Goal: Task Accomplishment & Management: Manage account settings

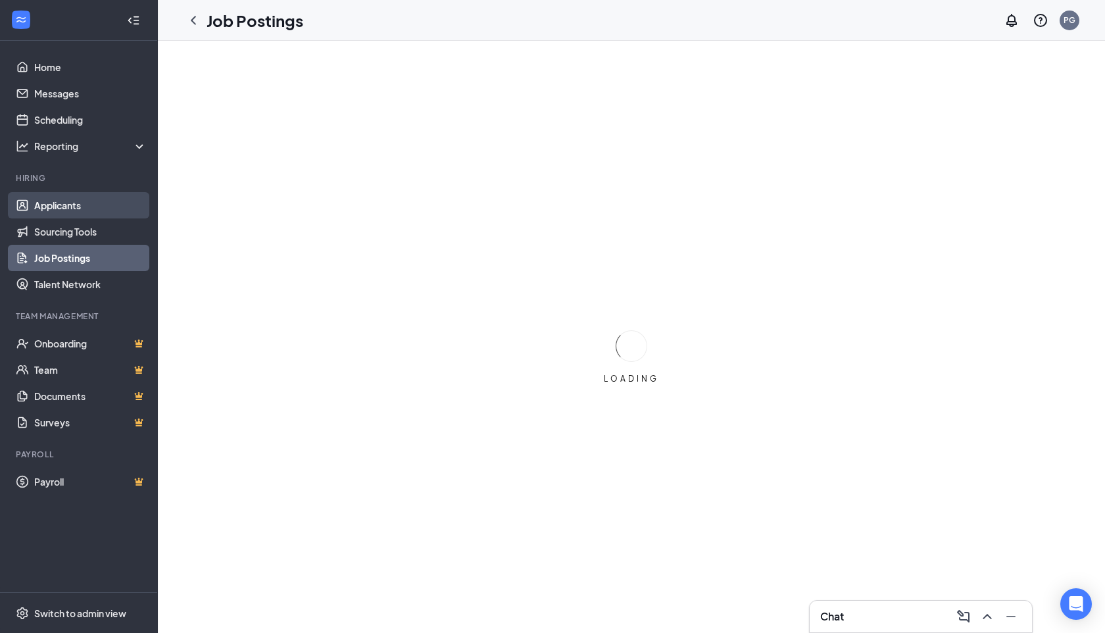
click at [51, 213] on link "Applicants" at bounding box center [90, 205] width 113 height 26
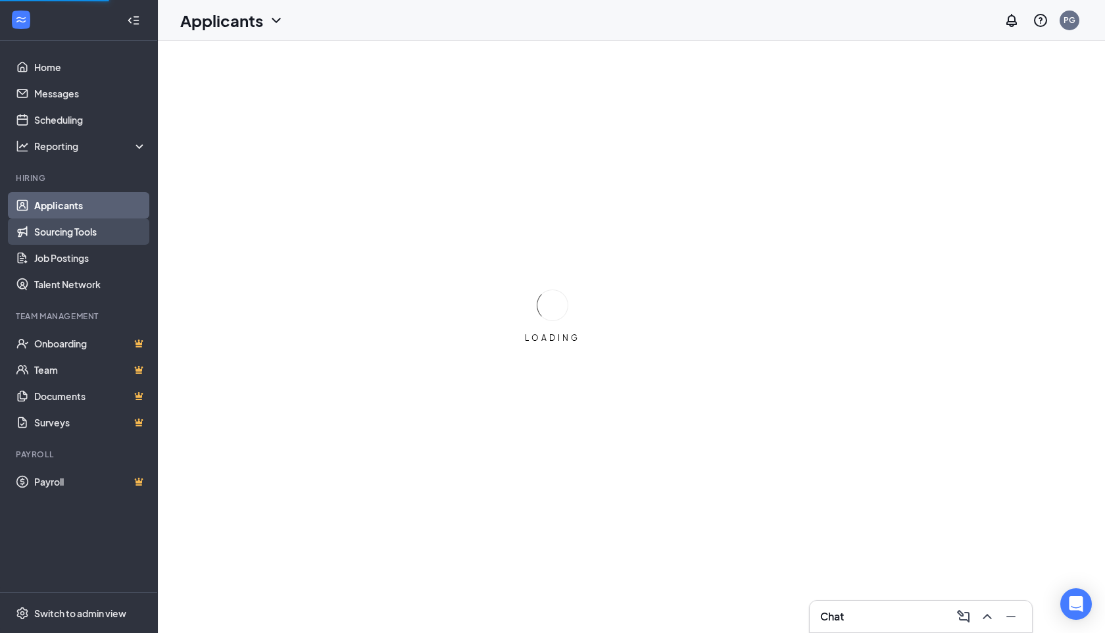
click at [61, 234] on link "Sourcing Tools" at bounding box center [90, 231] width 113 height 26
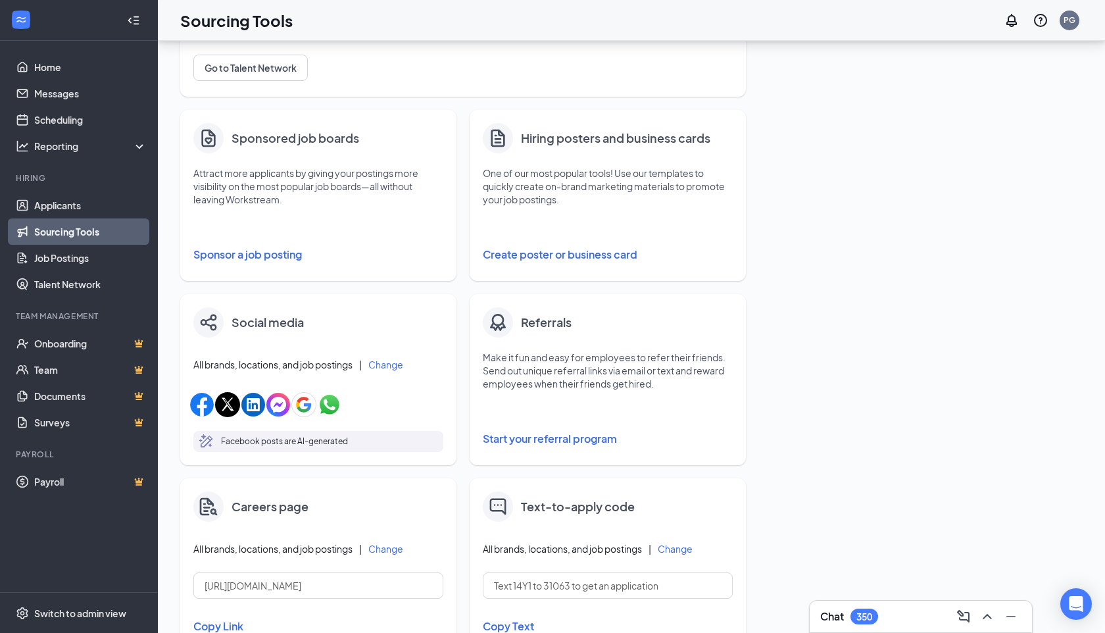
scroll to position [181, 0]
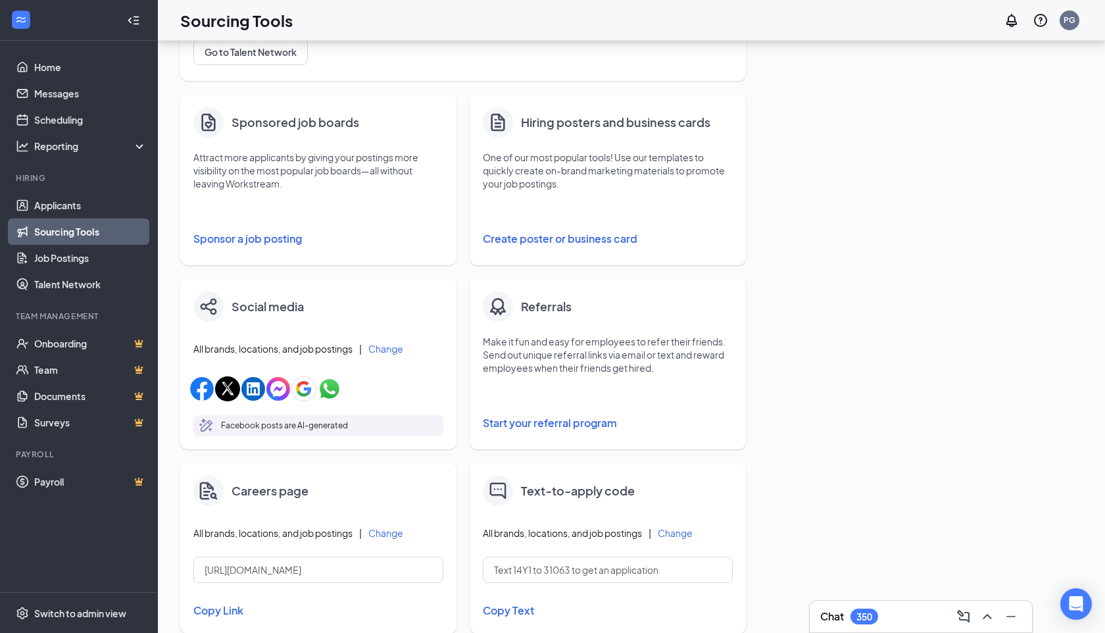
click at [545, 428] on button "Start your referral program" at bounding box center [608, 423] width 250 height 26
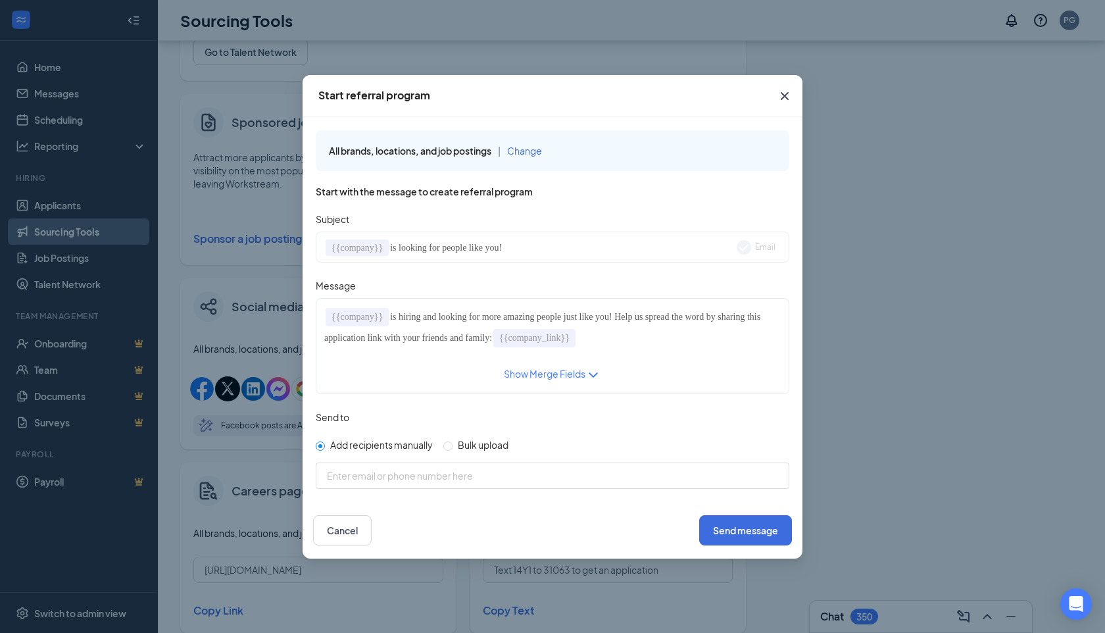
click at [522, 152] on span "Change" at bounding box center [524, 151] width 35 height 12
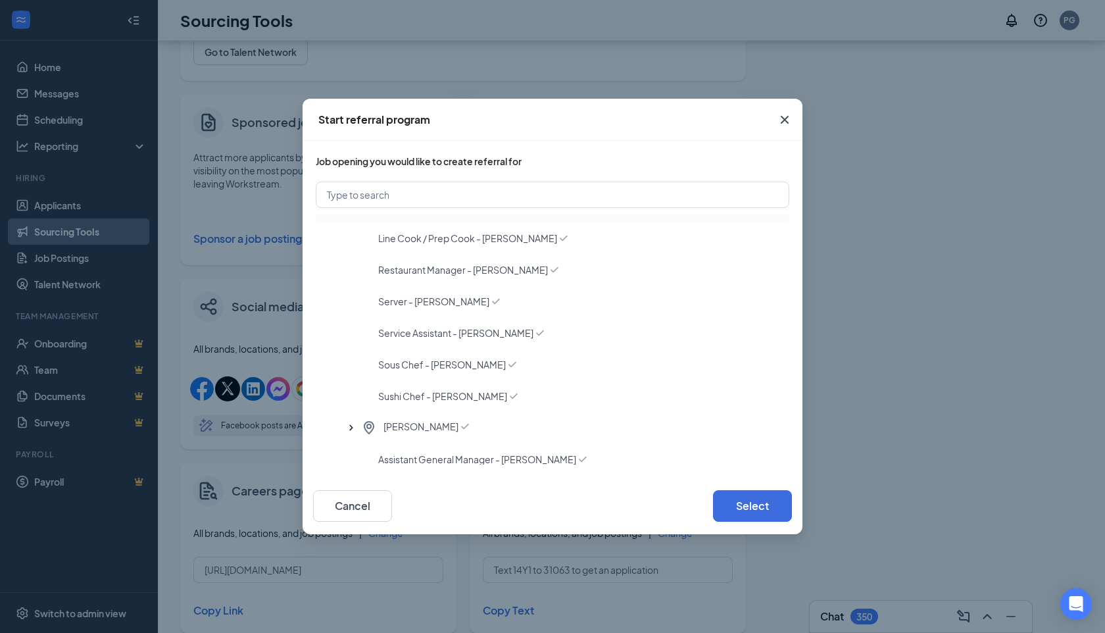
scroll to position [169, 0]
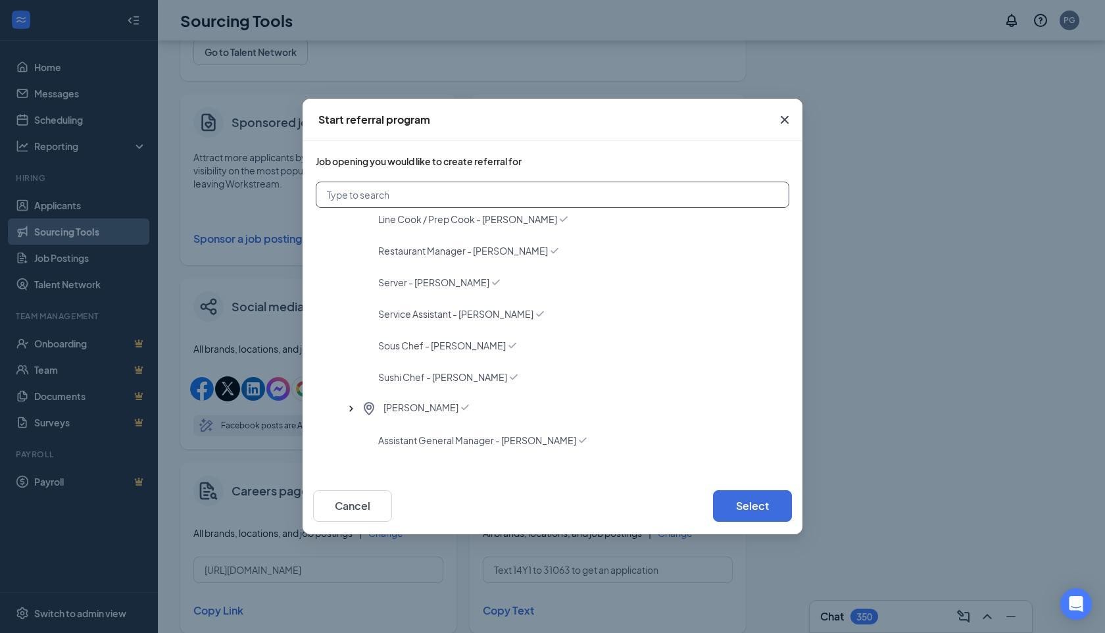
click at [395, 197] on input "text" at bounding box center [553, 195] width 474 height 26
type input "joey dallas"
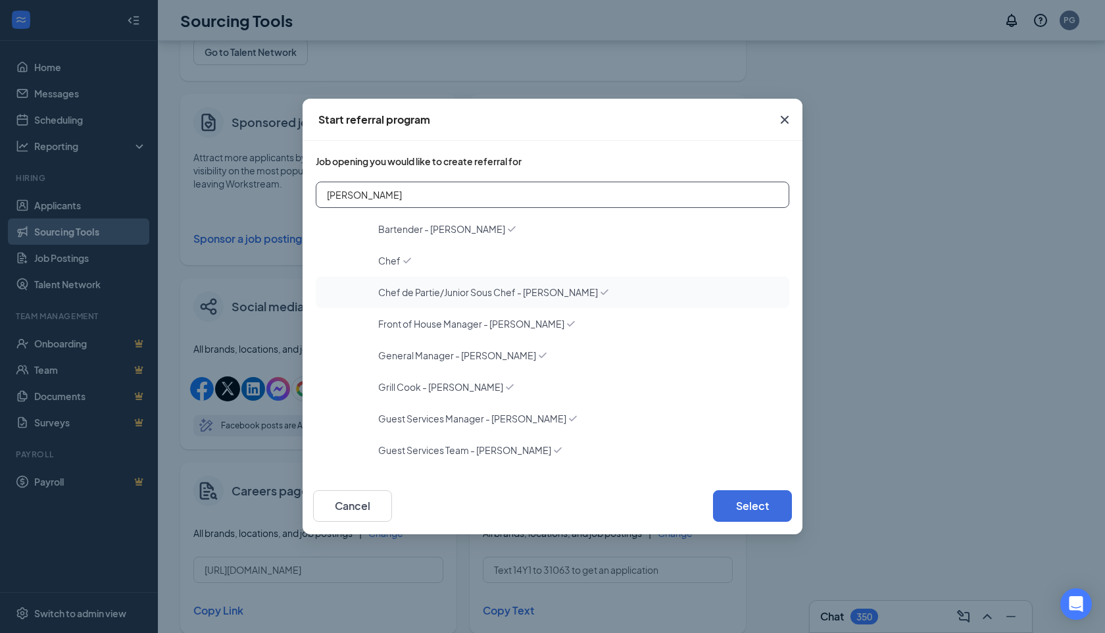
scroll to position [135, 0]
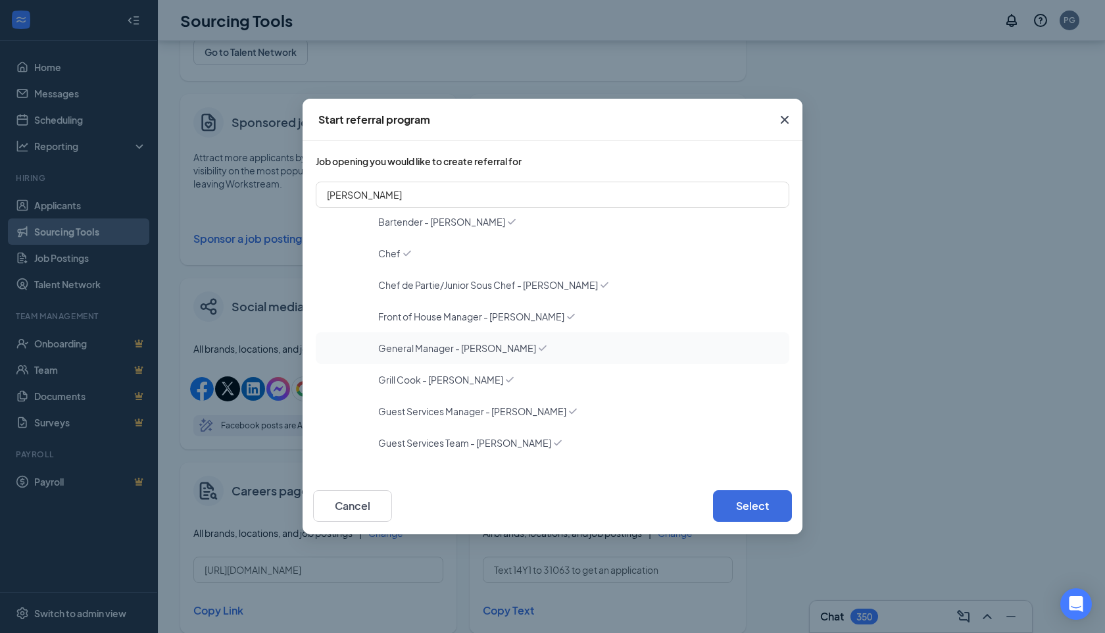
click at [455, 347] on span "General Manager - [PERSON_NAME]" at bounding box center [457, 347] width 158 height 13
click at [745, 507] on button "Select" at bounding box center [752, 506] width 79 height 32
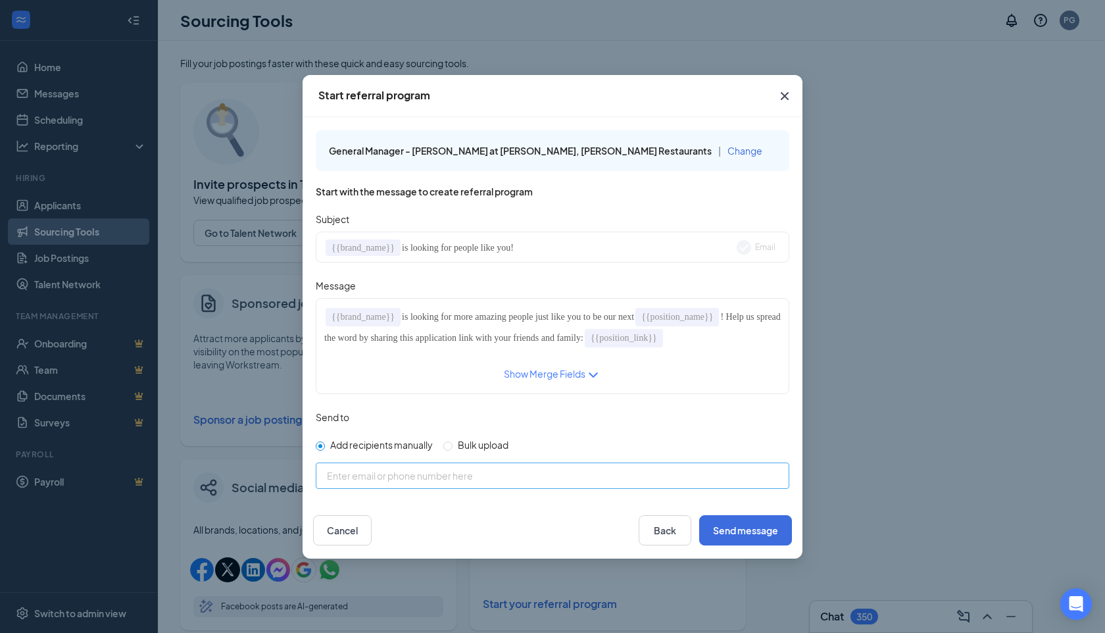
click at [439, 466] on div "Enter email or phone number here" at bounding box center [553, 476] width 474 height 26
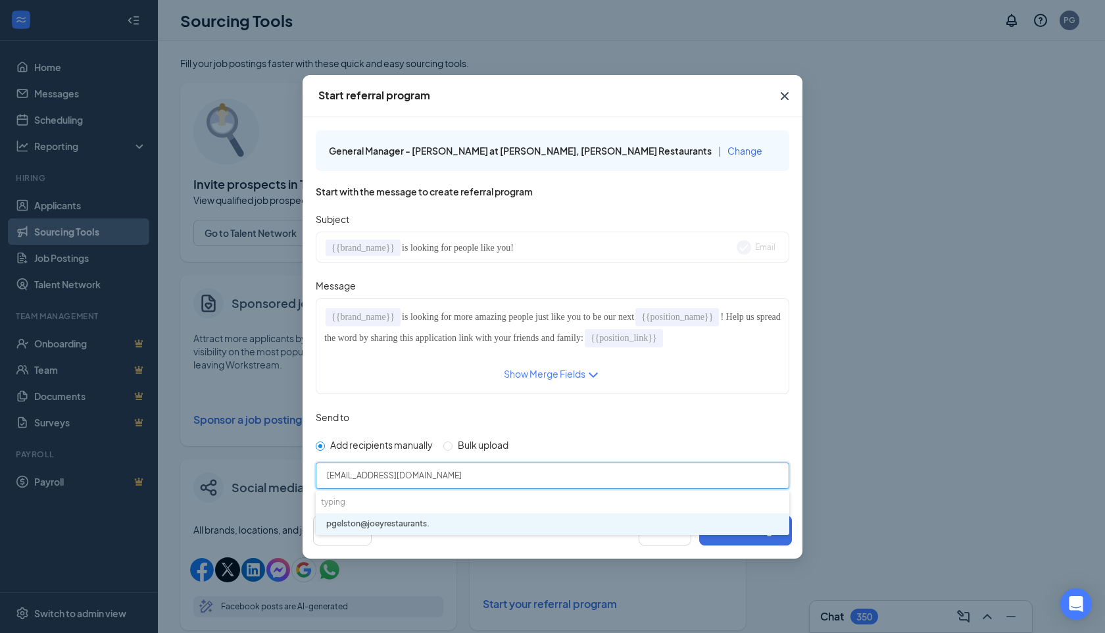
type input "pgelston@joeyrestaurants.com"
click at [483, 532] on li "pgelston@joeyrestaurants.com" at bounding box center [553, 524] width 474 height 22
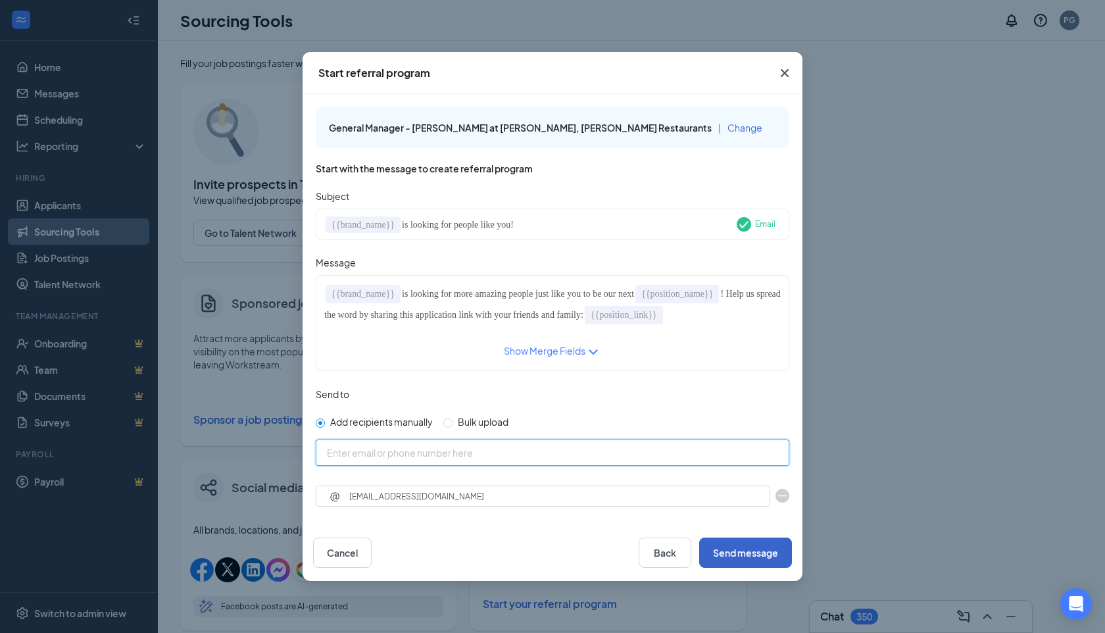
click at [755, 566] on button "Send message" at bounding box center [745, 553] width 93 height 30
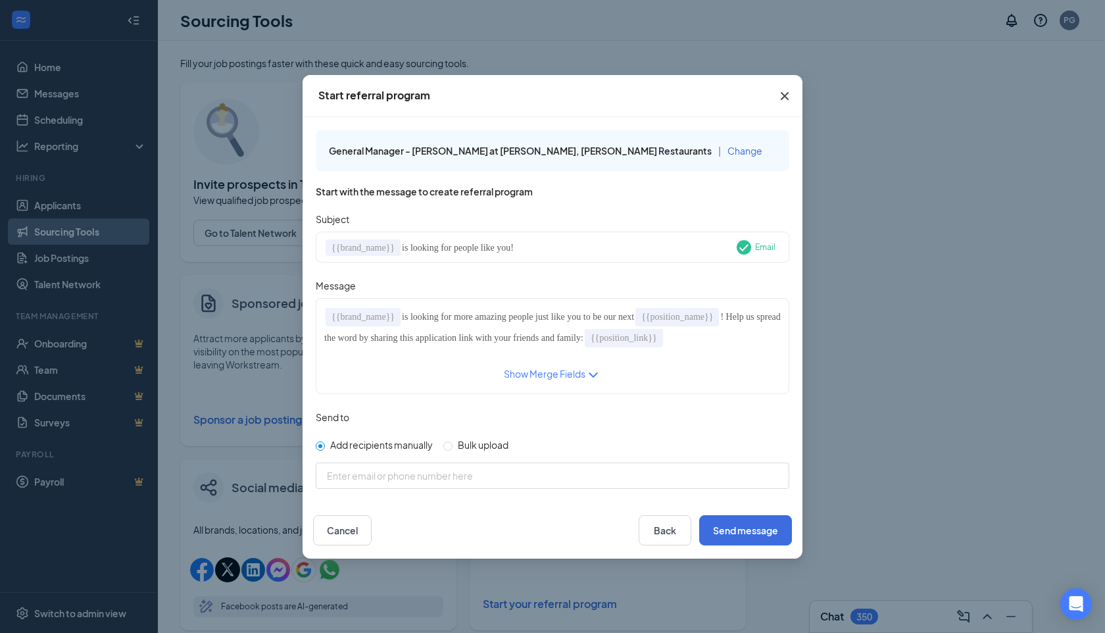
click at [728, 156] on button "Change" at bounding box center [745, 150] width 35 height 14
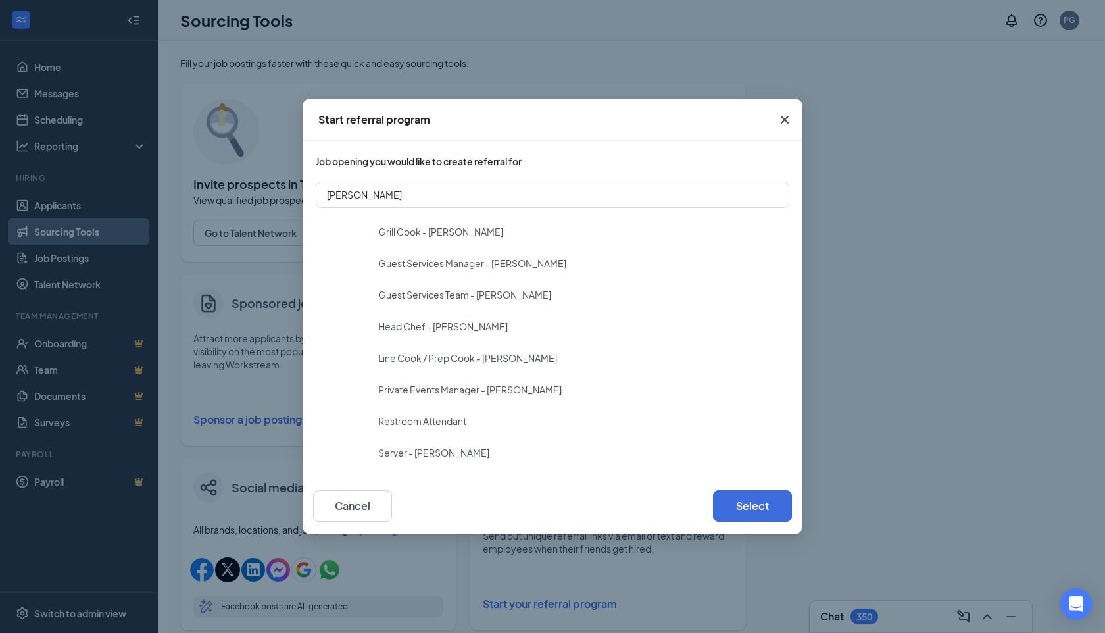
scroll to position [285, 0]
drag, startPoint x: 416, startPoint y: 194, endPoint x: 346, endPoint y: 195, distance: 70.4
click at [346, 195] on input "joey dallas" at bounding box center [553, 195] width 474 height 26
type input "joey newport"
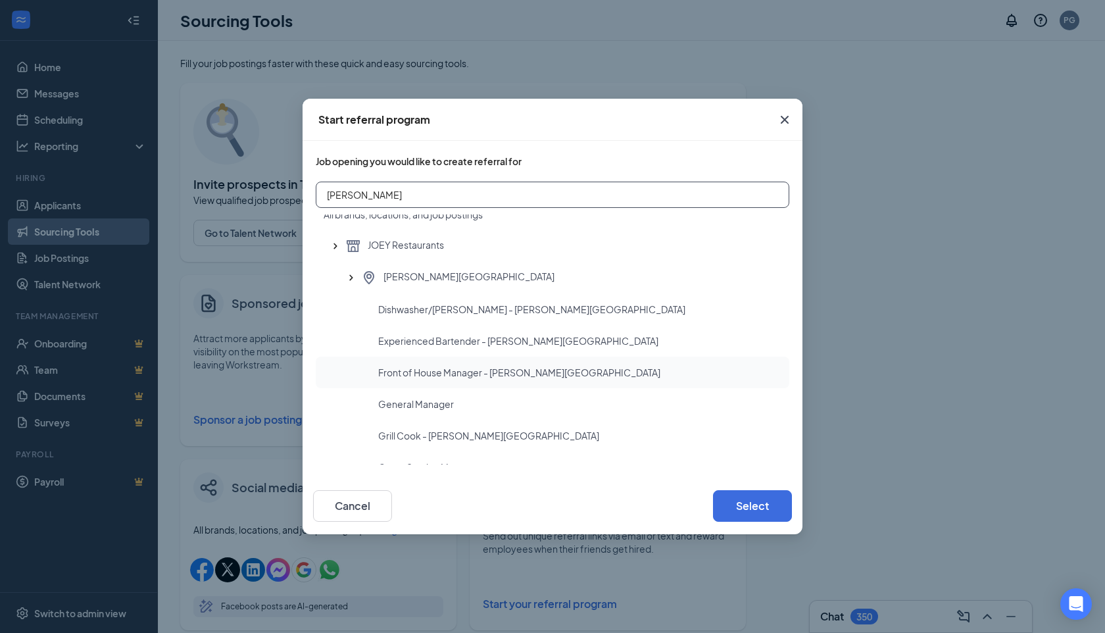
scroll to position [19, 0]
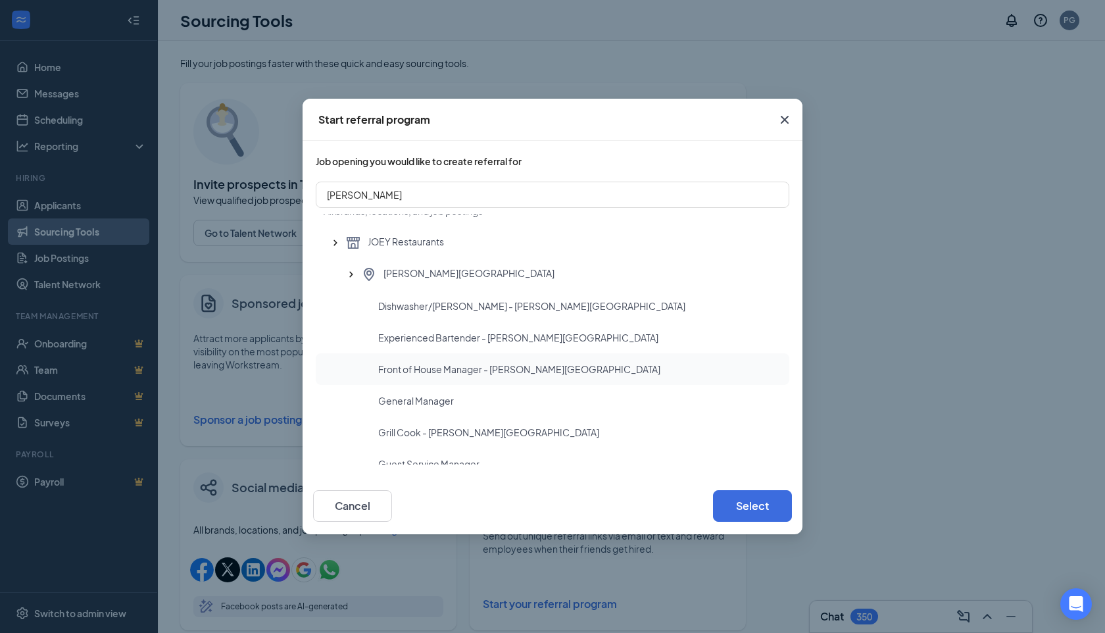
click at [468, 373] on span "Front of House Manager - JOEY Newport Beach" at bounding box center [519, 369] width 282 height 13
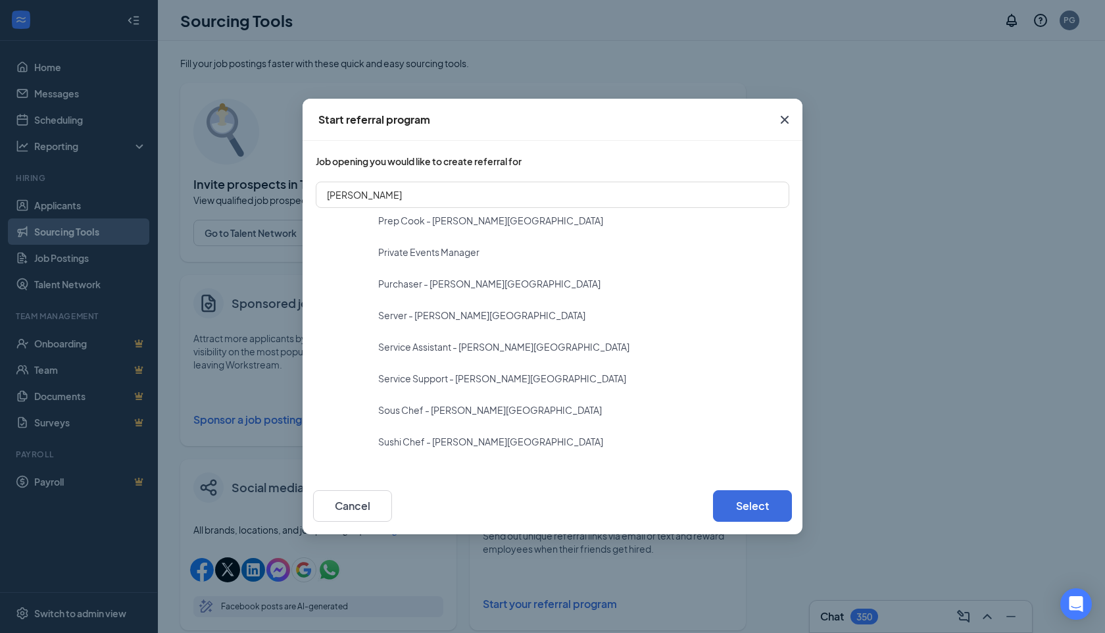
scroll to position [517, 0]
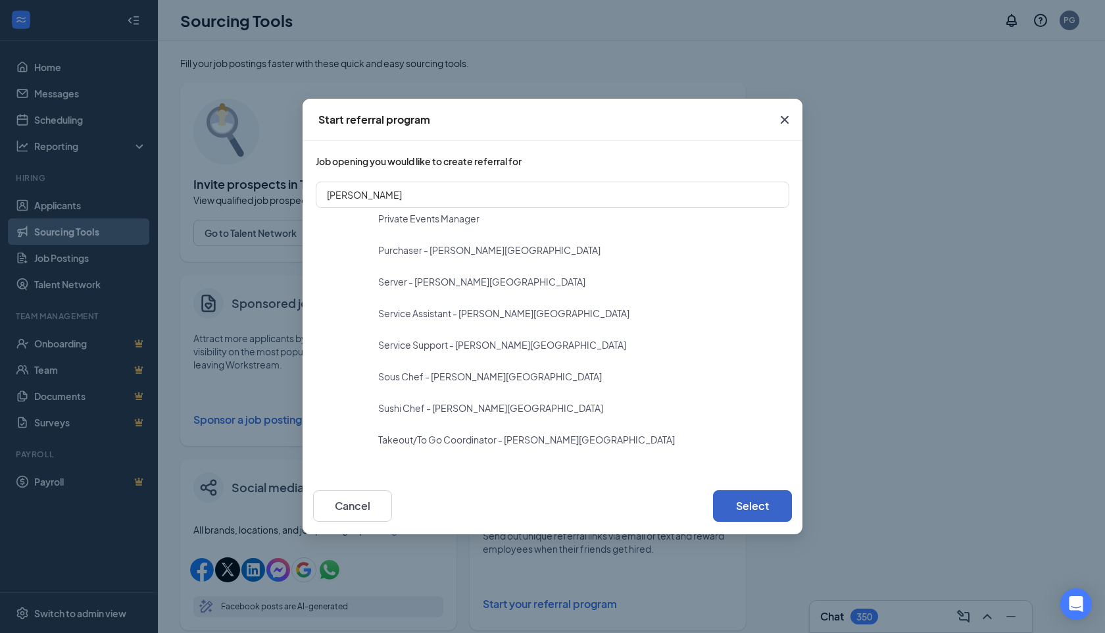
click at [767, 495] on button "Select" at bounding box center [752, 506] width 79 height 32
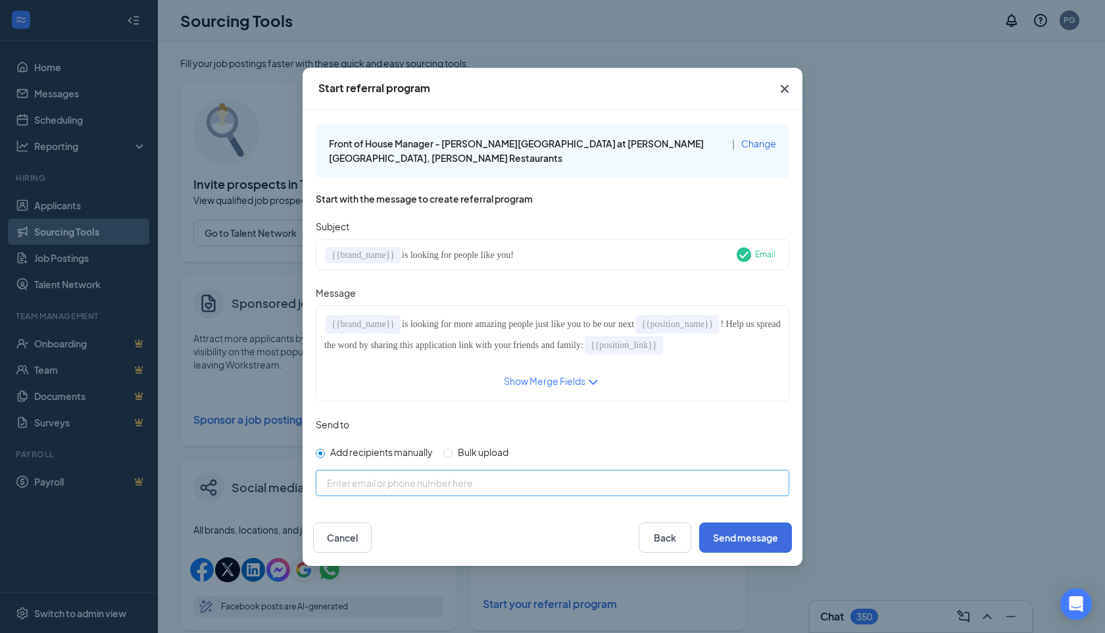
click at [405, 493] on div "Enter email or phone number here" at bounding box center [552, 488] width 451 height 20
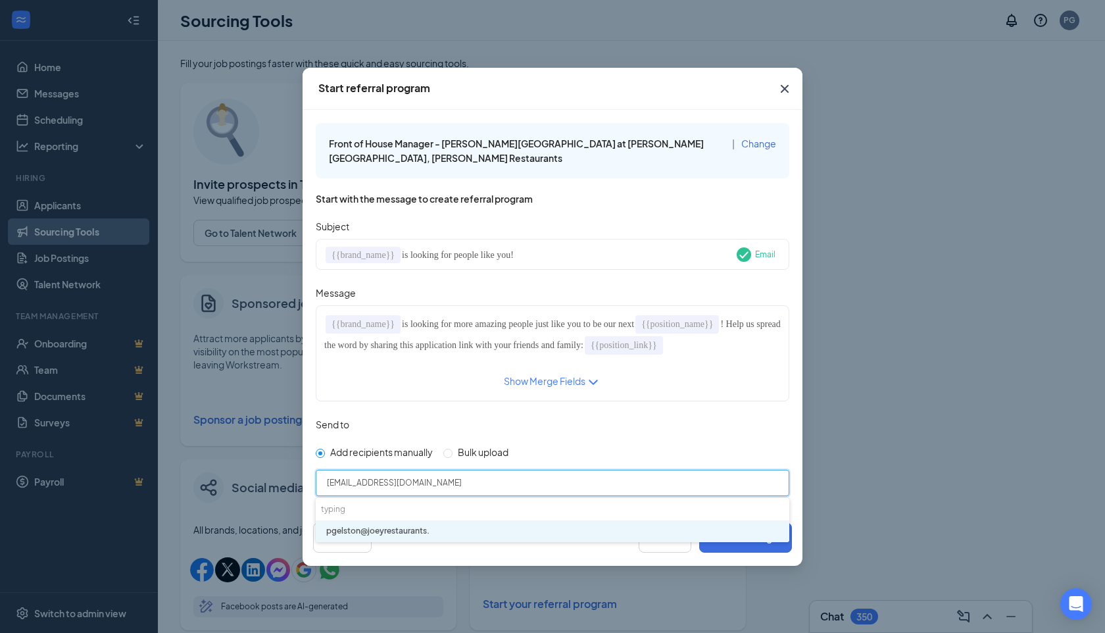
type input "pgelston@joeyrestaurants.com"
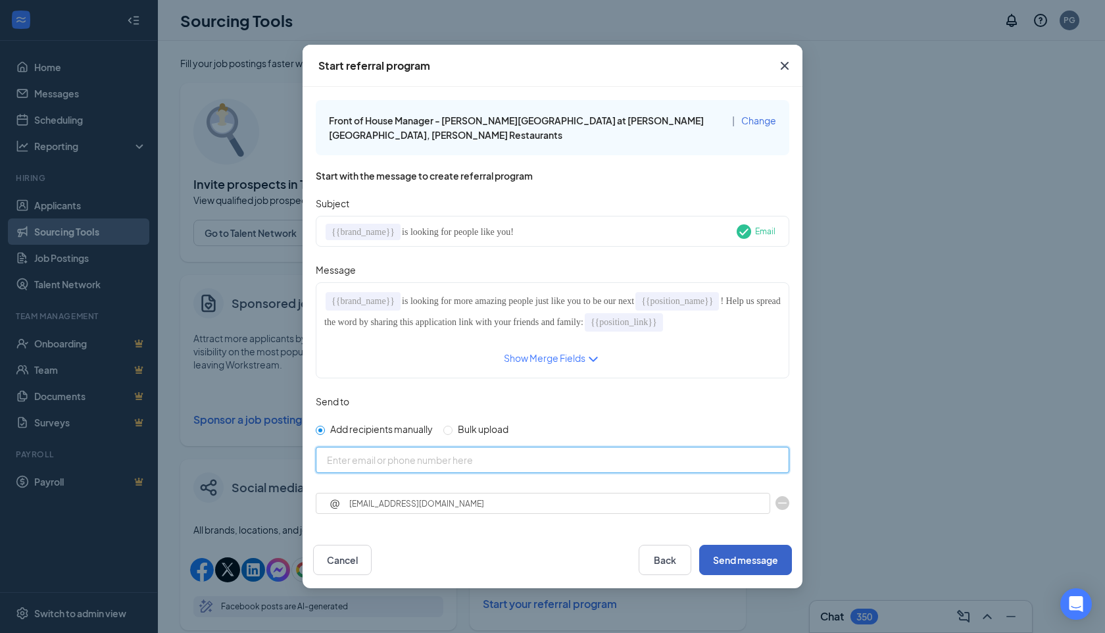
click at [768, 566] on button "Send message" at bounding box center [745, 560] width 93 height 30
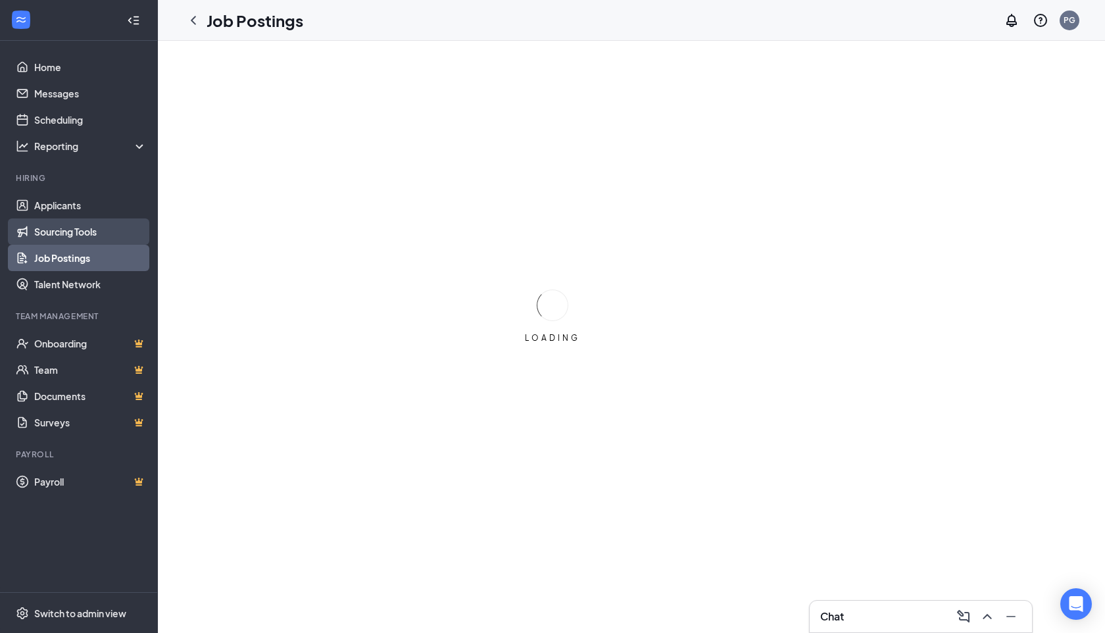
click at [63, 233] on link "Sourcing Tools" at bounding box center [90, 231] width 113 height 26
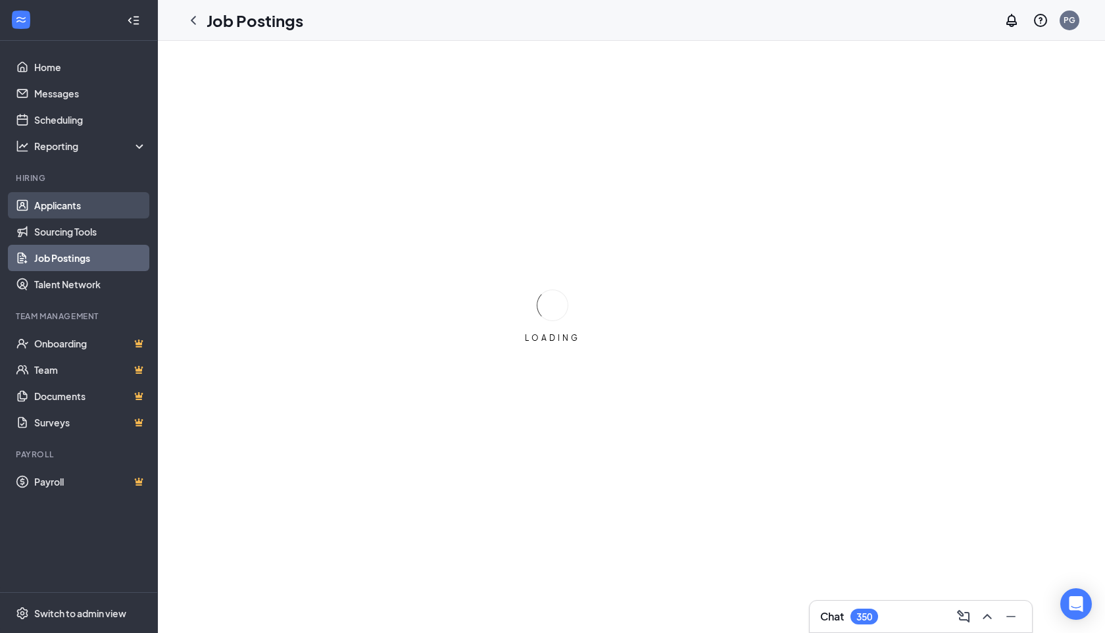
click at [70, 204] on link "Applicants" at bounding box center [90, 205] width 113 height 26
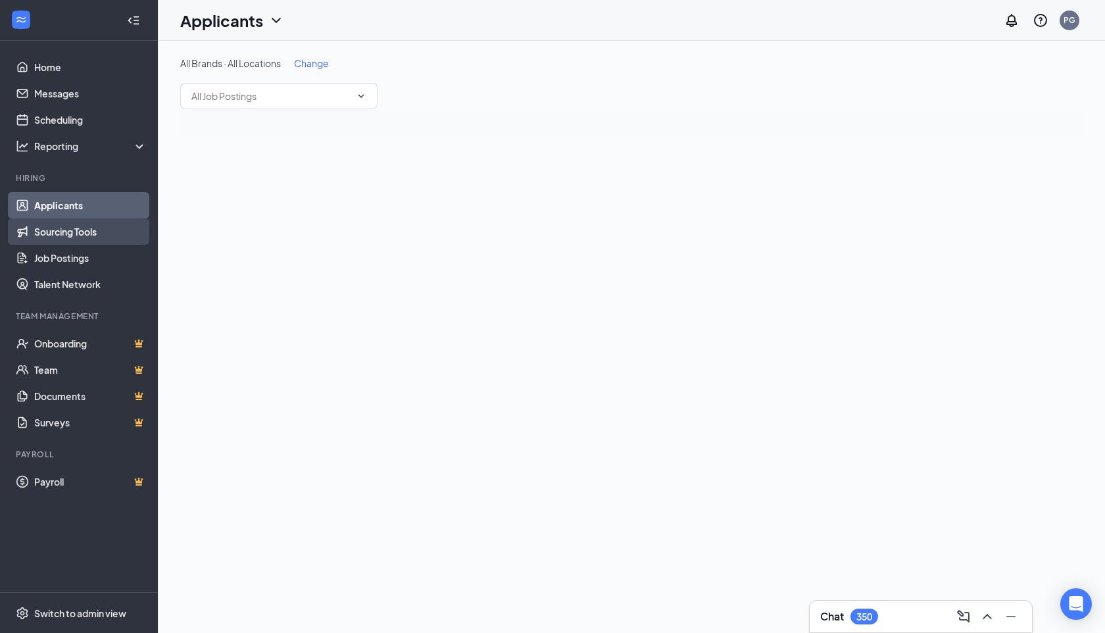
click at [72, 220] on link "Sourcing Tools" at bounding box center [90, 231] width 113 height 26
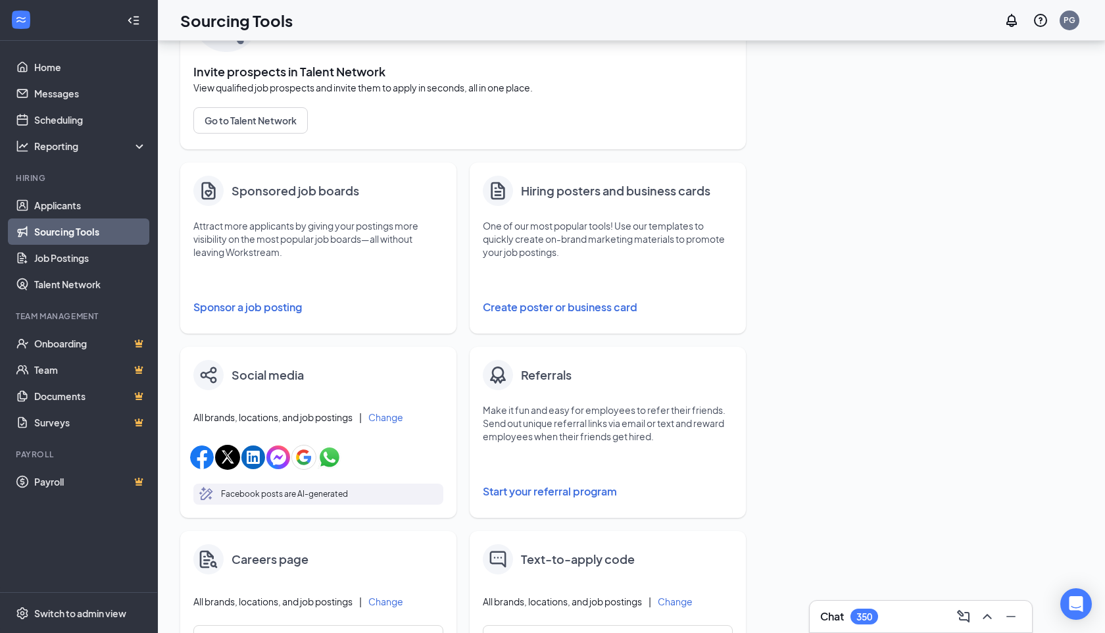
scroll to position [148, 0]
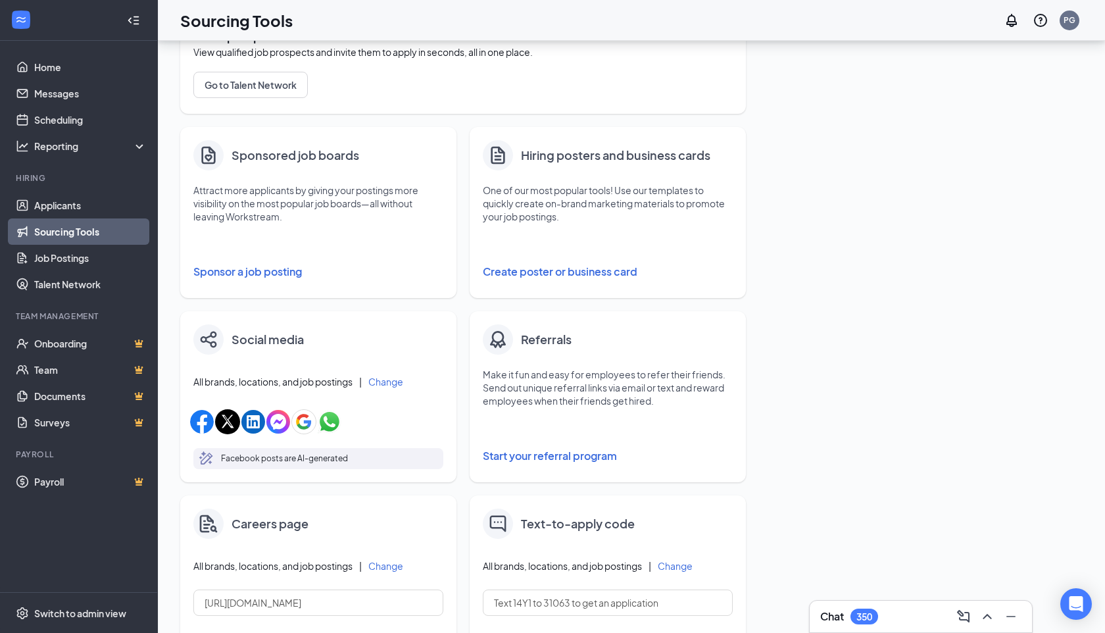
click at [558, 458] on button "Start your referral program" at bounding box center [608, 456] width 250 height 26
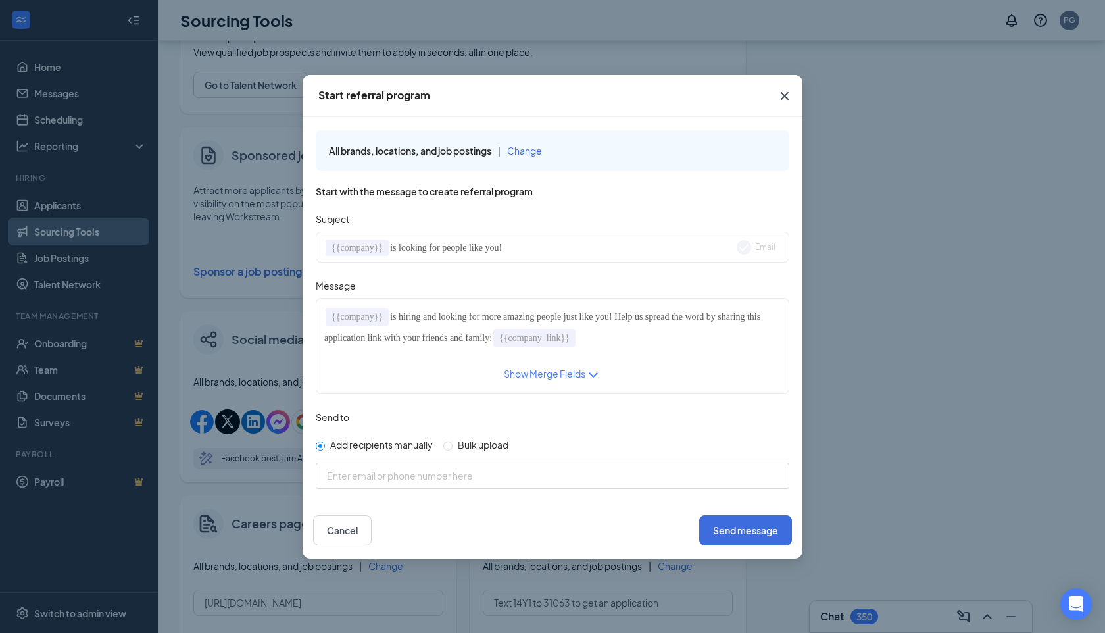
click at [524, 154] on span "Change" at bounding box center [524, 151] width 35 height 12
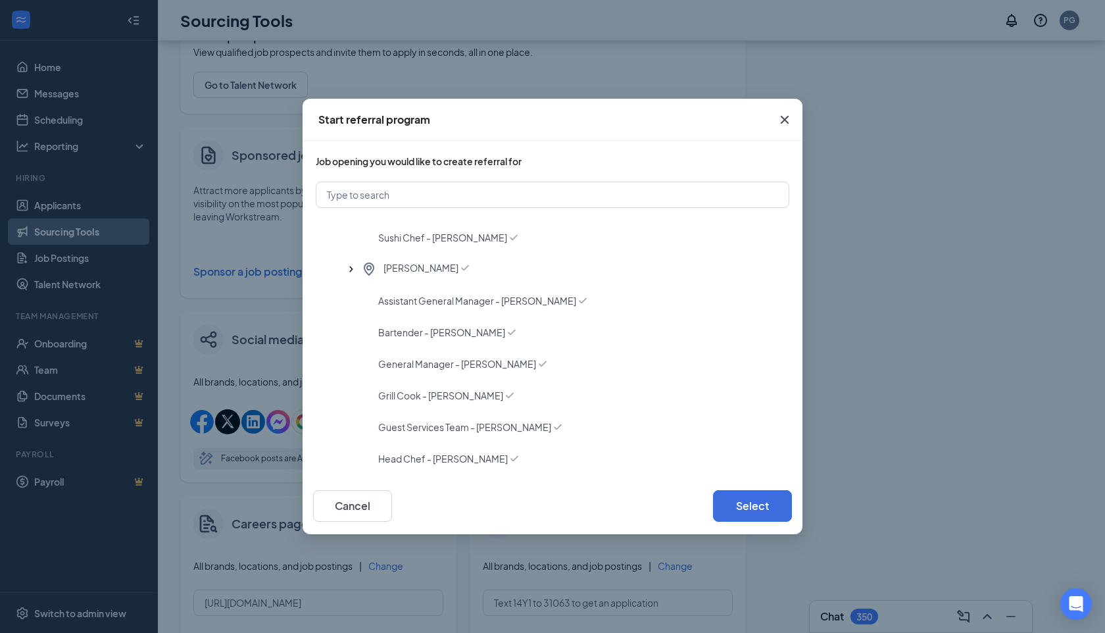
scroll to position [0, 0]
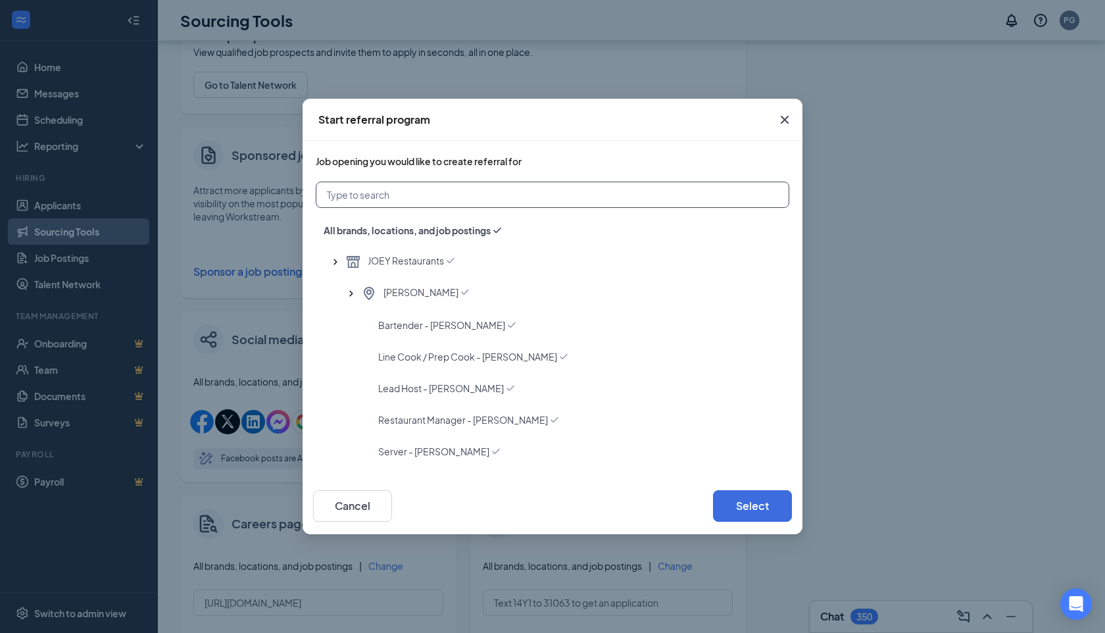
click at [418, 190] on input "text" at bounding box center [553, 195] width 474 height 26
type input "joey"
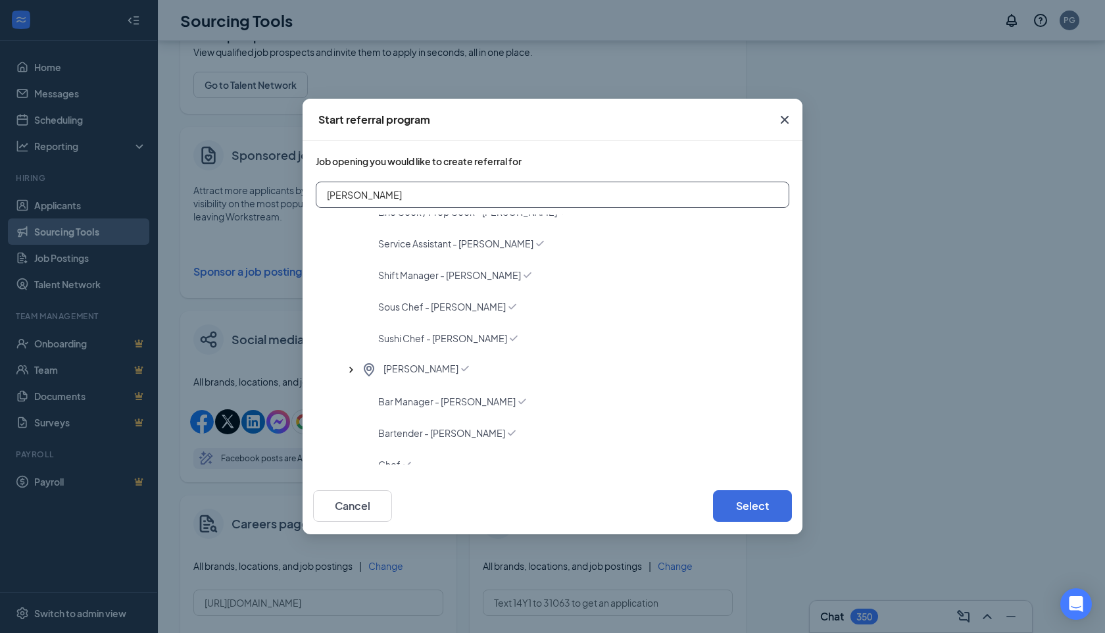
drag, startPoint x: 361, startPoint y: 199, endPoint x: 250, endPoint y: 192, distance: 111.4
click at [250, 192] on div "Start referral program Job opening you would like to create referral for joey A…" at bounding box center [552, 316] width 1105 height 633
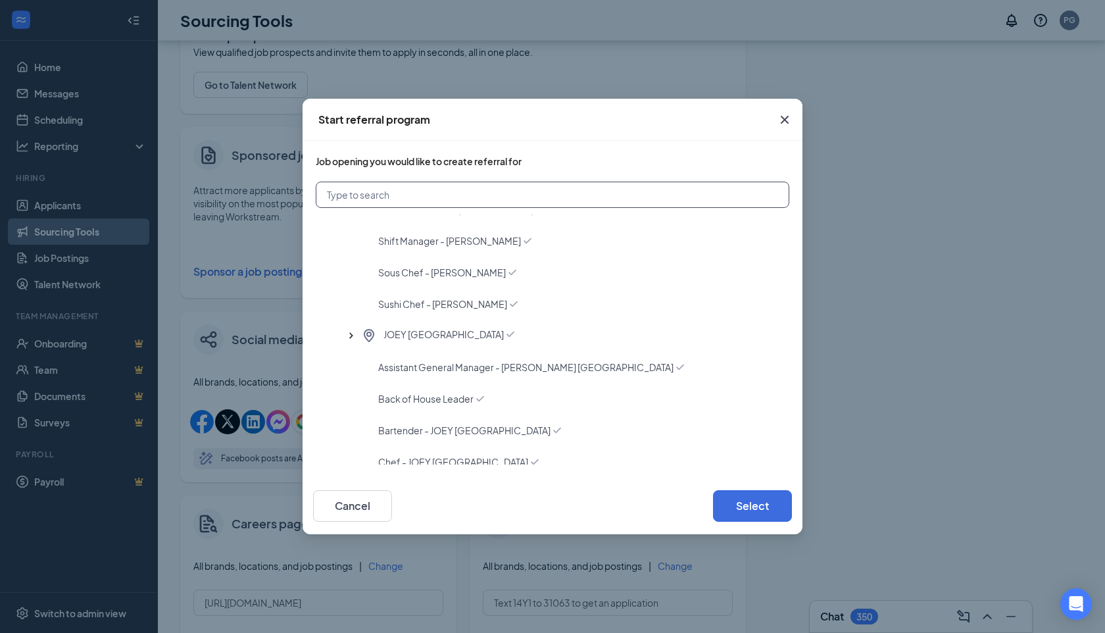
scroll to position [1926, 0]
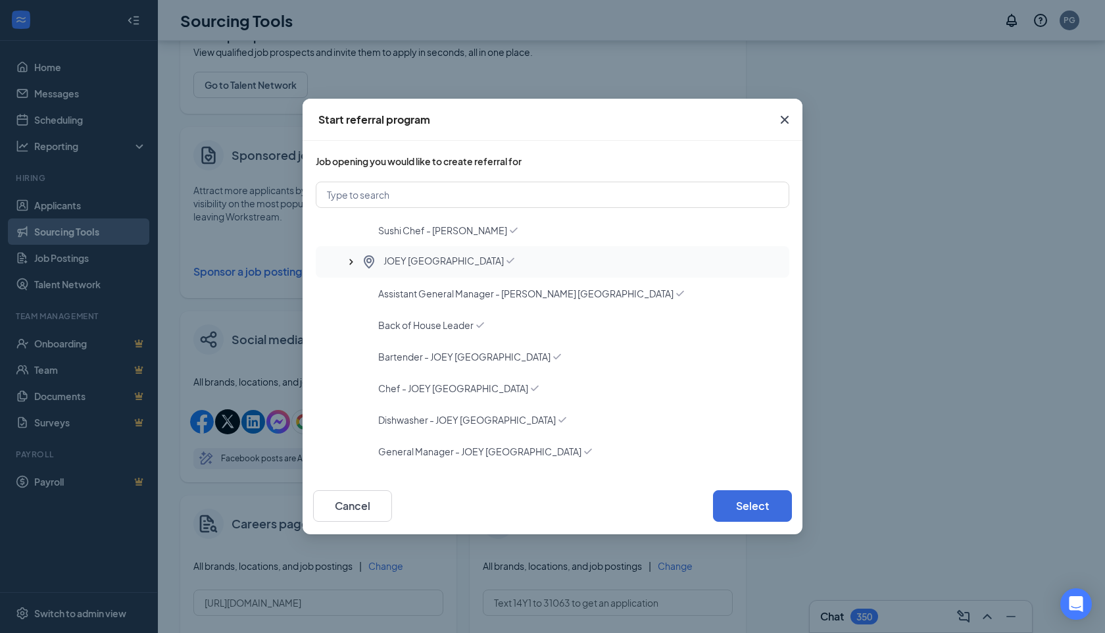
click at [420, 268] on span "JOEY Manhattan Beach" at bounding box center [444, 262] width 120 height 16
click at [428, 283] on div "Assistant General Manager - JOEY Manhattan Beach" at bounding box center [553, 294] width 474 height 32
click at [425, 265] on span "JOEY Manhattan Beach" at bounding box center [444, 262] width 120 height 16
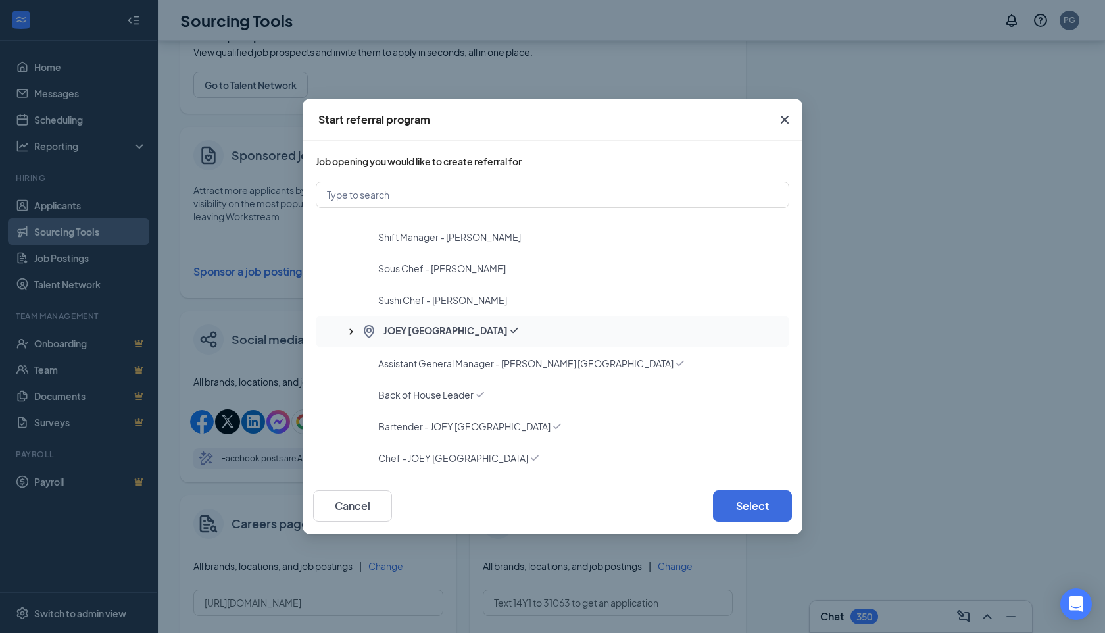
scroll to position [1858, 0]
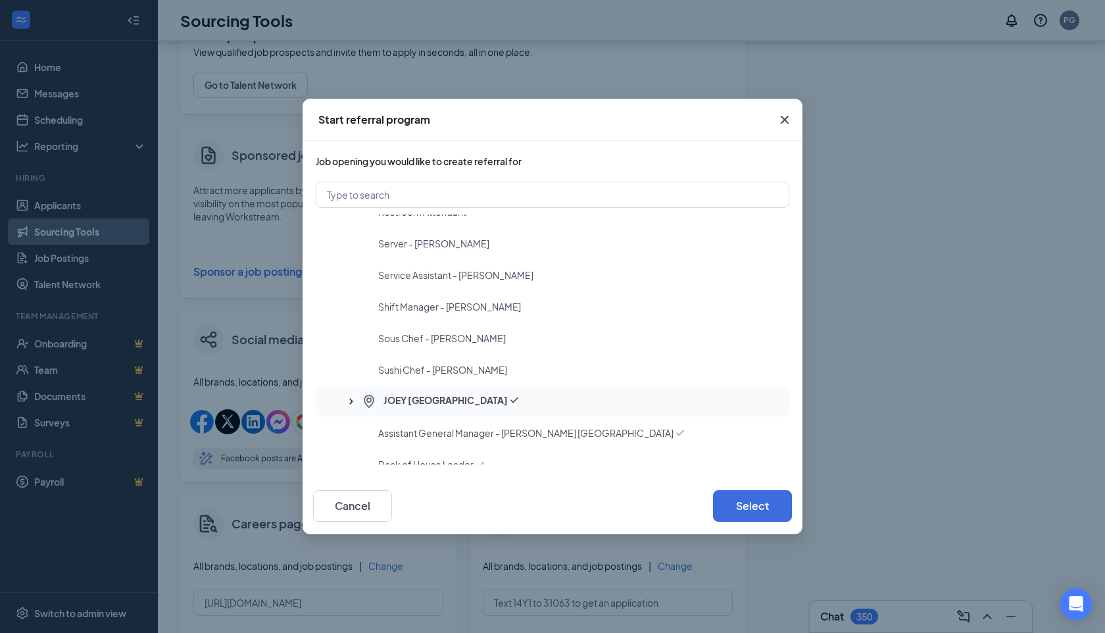
click at [425, 265] on div "Service Assistant - JOEY Dallas" at bounding box center [553, 275] width 474 height 32
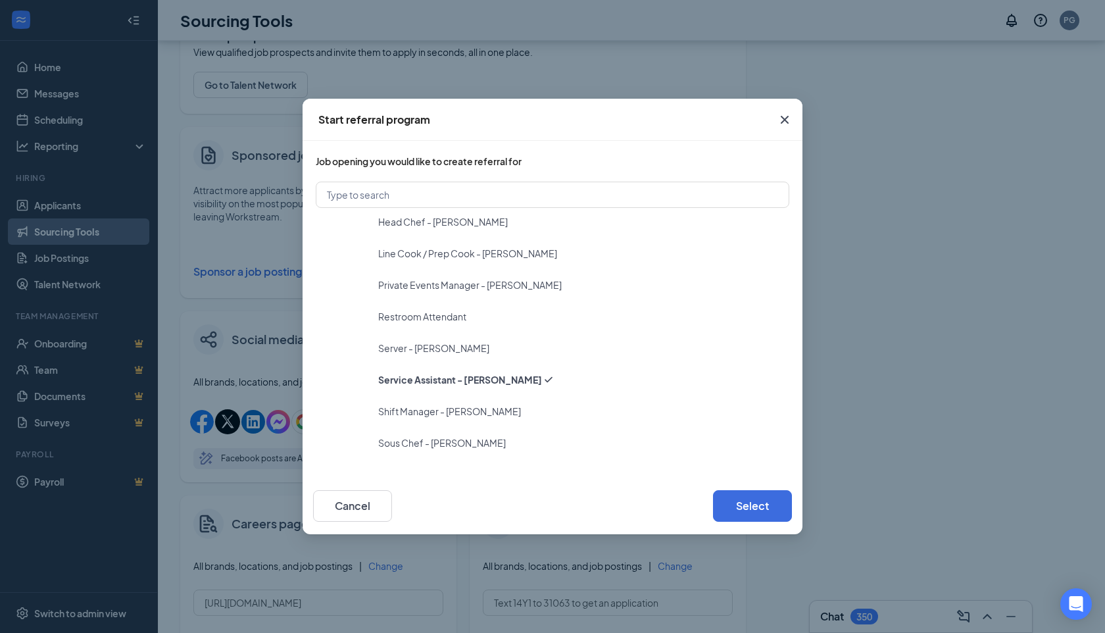
click at [425, 265] on div "Line Cook / Prep Cook - JOEY Dallas" at bounding box center [553, 254] width 474 height 32
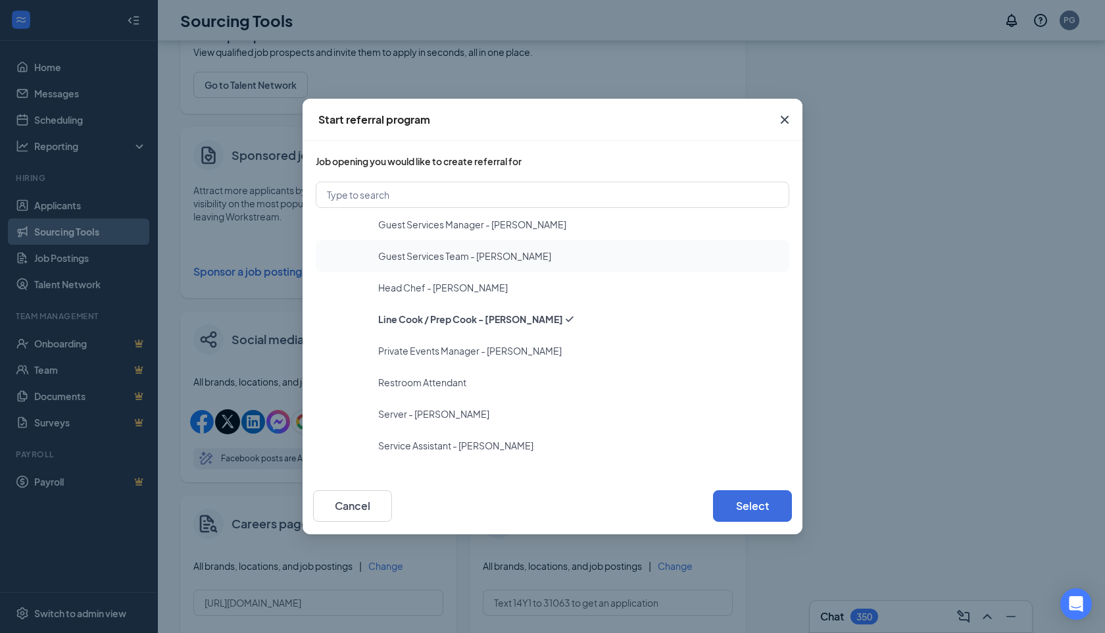
click at [425, 268] on div "Guest Services Team - JOEY Dallas" at bounding box center [553, 256] width 474 height 32
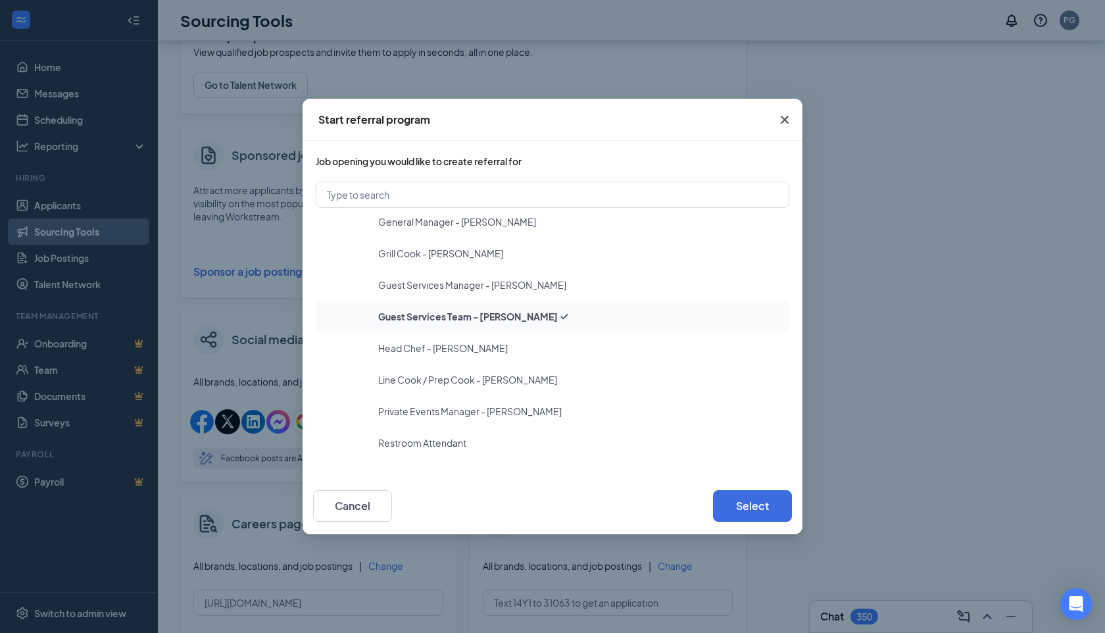
click at [425, 268] on div "Grill Cook - JOEY Dallas" at bounding box center [553, 254] width 474 height 32
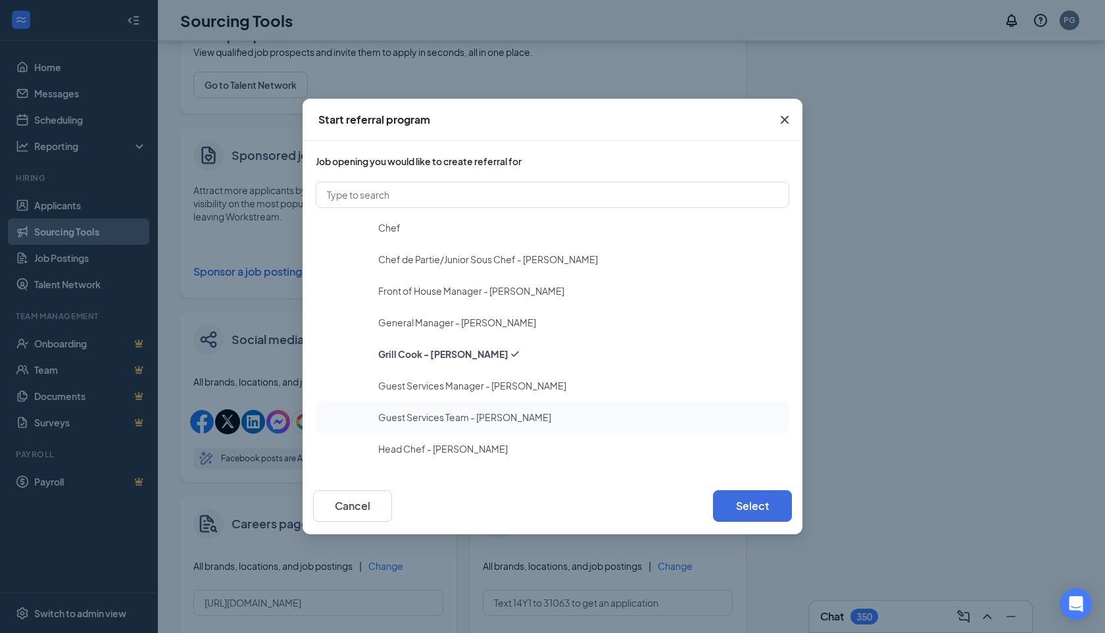
click at [425, 268] on div "Chef de Partie/Junior Sous Chef - JOEY Dallas" at bounding box center [553, 259] width 474 height 32
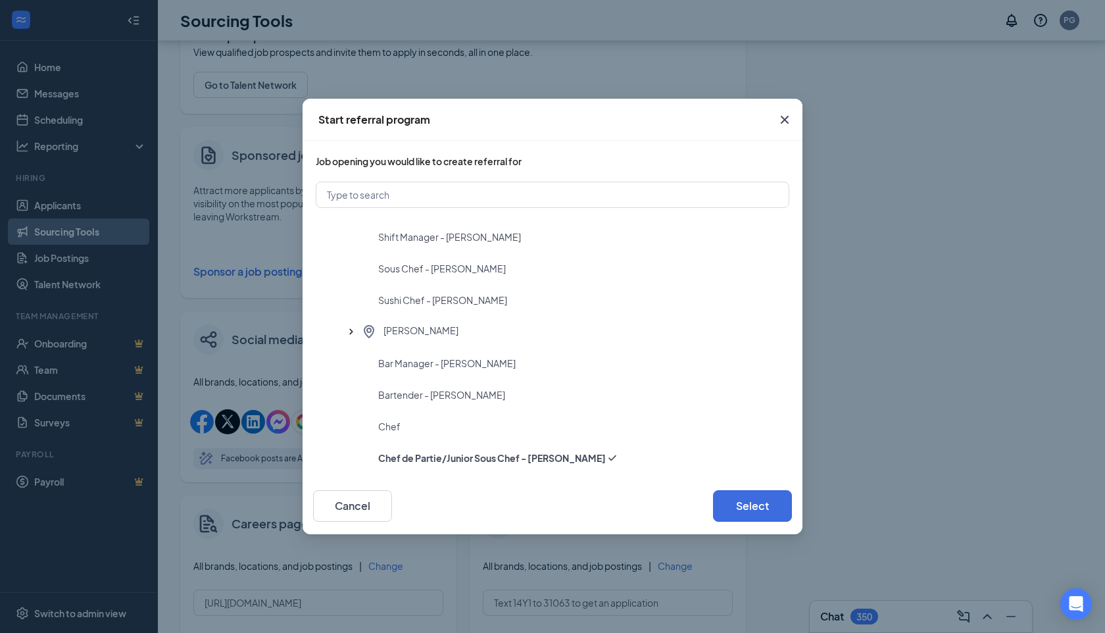
scroll to position [1236, 0]
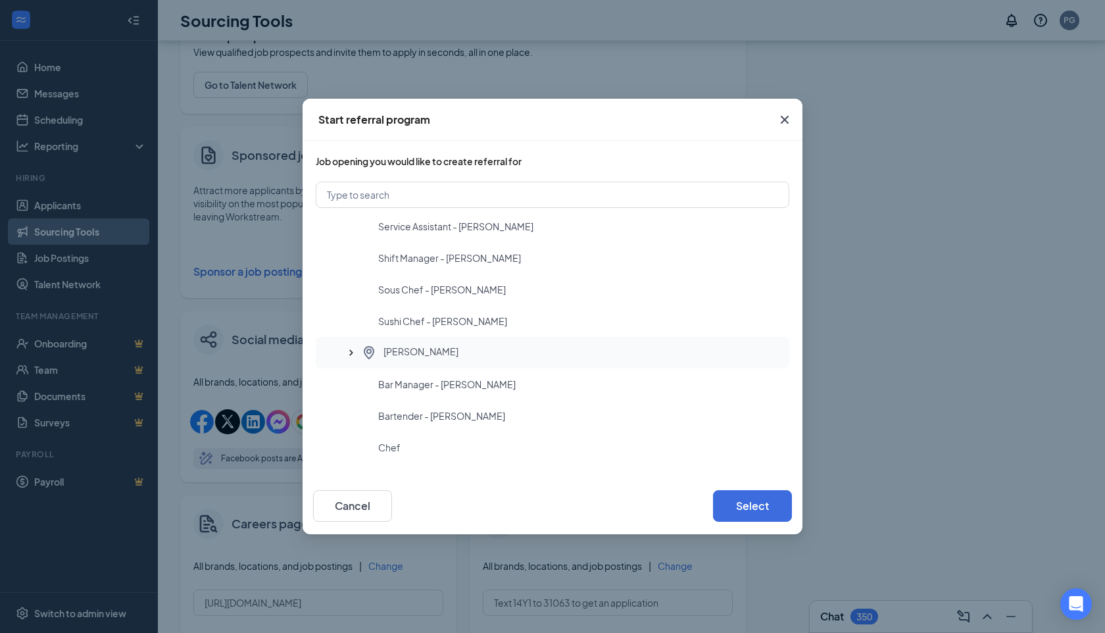
click at [395, 352] on span "JOEY Dallas" at bounding box center [421, 353] width 75 height 16
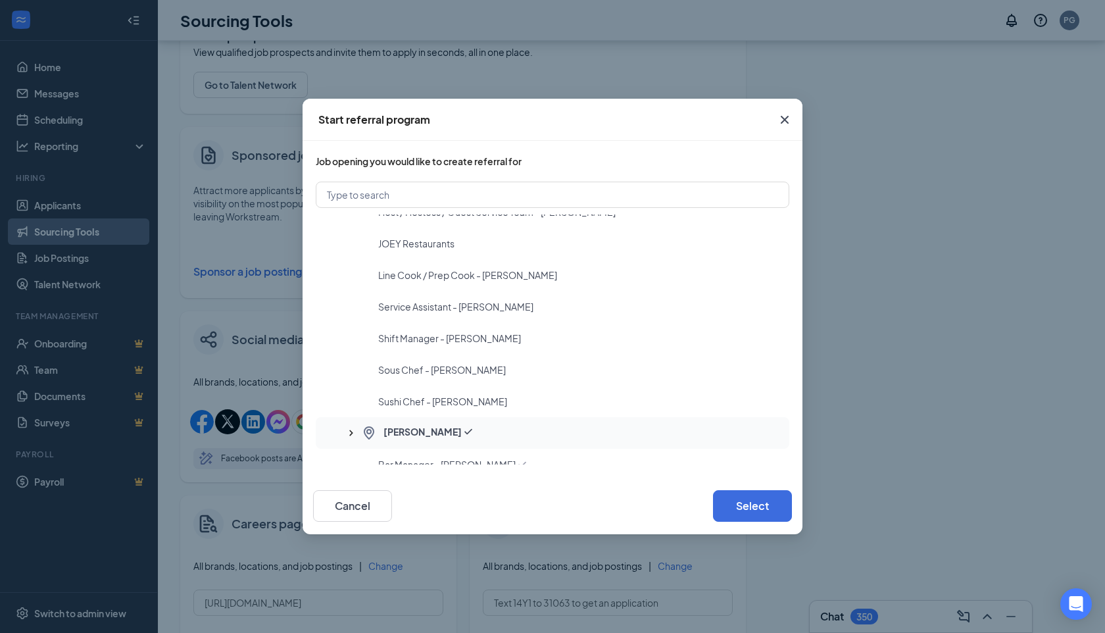
click at [395, 352] on div "Shift Manager - JOEY DTLA" at bounding box center [553, 338] width 474 height 32
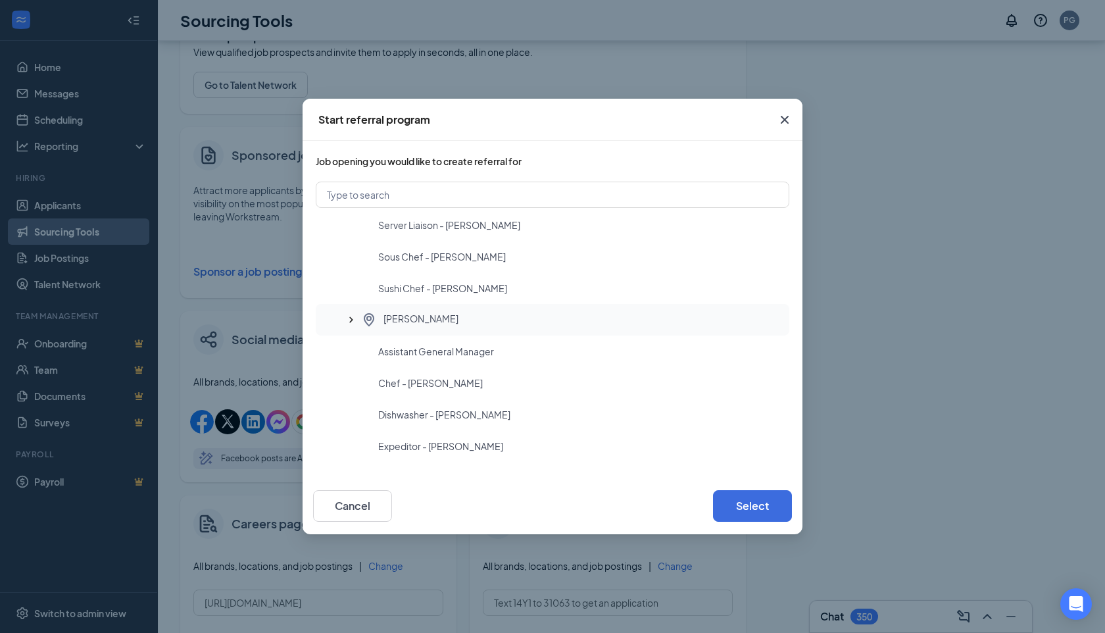
click at [399, 318] on span "[PERSON_NAME]" at bounding box center [421, 320] width 75 height 16
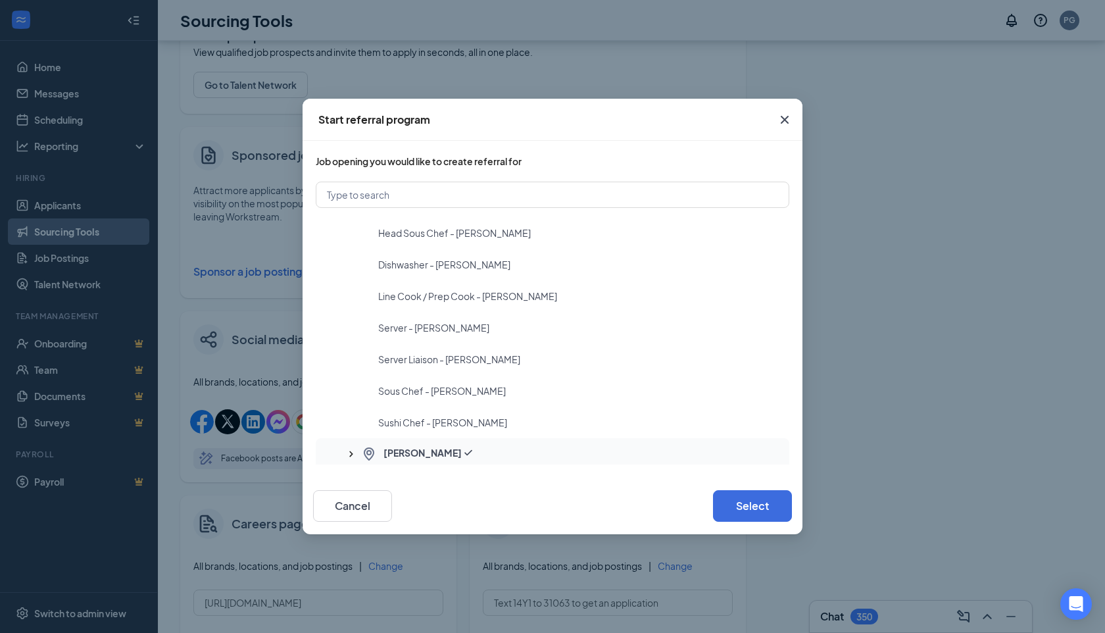
click at [399, 317] on div "Server - [PERSON_NAME]" at bounding box center [553, 328] width 474 height 32
click at [786, 120] on icon "Cross" at bounding box center [785, 120] width 8 height 8
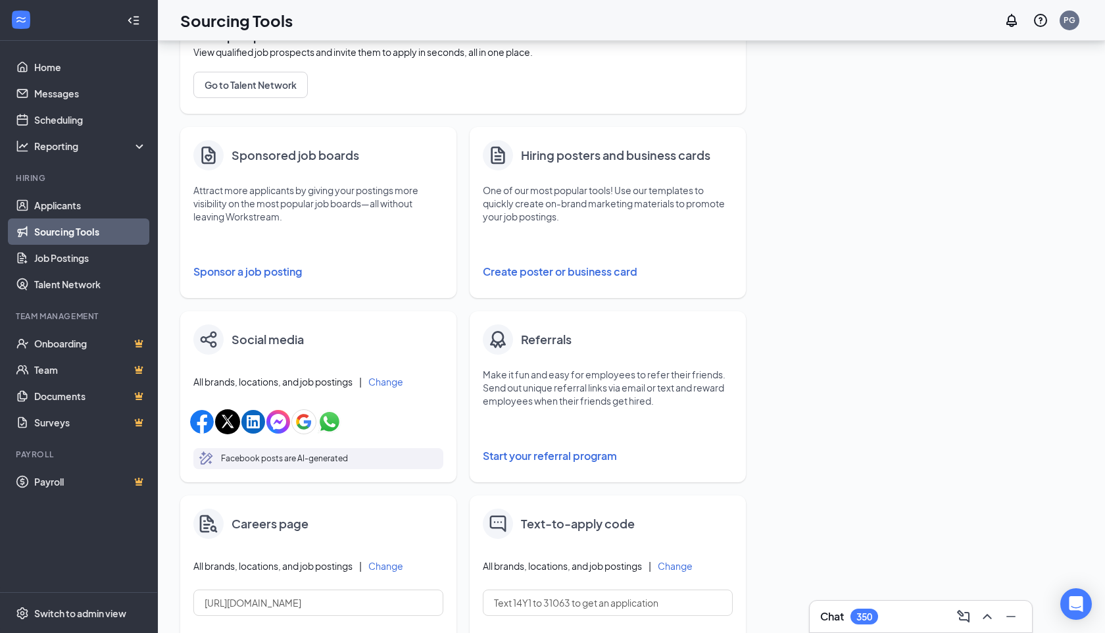
click at [553, 453] on button "Start your referral program" at bounding box center [608, 456] width 250 height 26
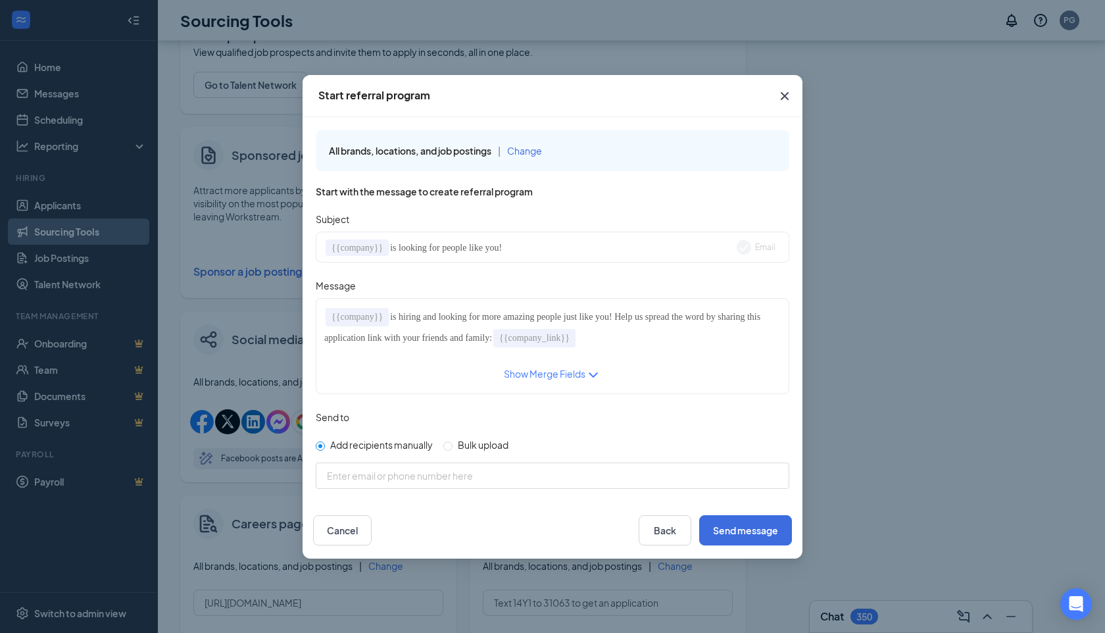
click at [542, 151] on span "Change" at bounding box center [524, 151] width 35 height 12
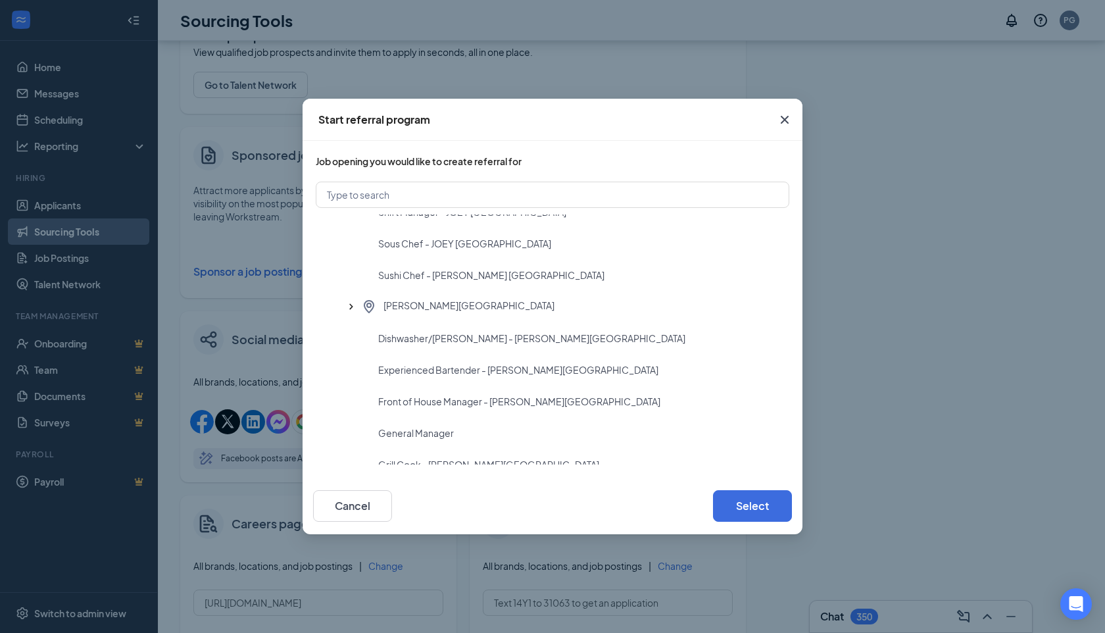
scroll to position [2515, 0]
click at [388, 201] on input "text" at bounding box center [553, 195] width 474 height 26
type input "JOEY"
click at [369, 197] on input "JOEY" at bounding box center [553, 195] width 474 height 26
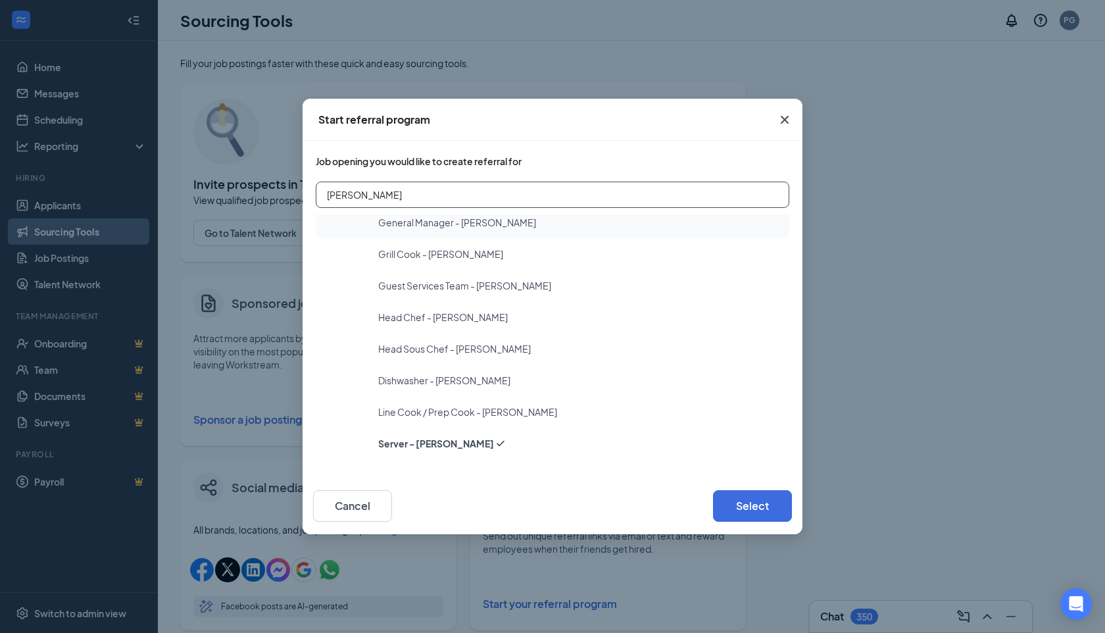
scroll to position [464, 0]
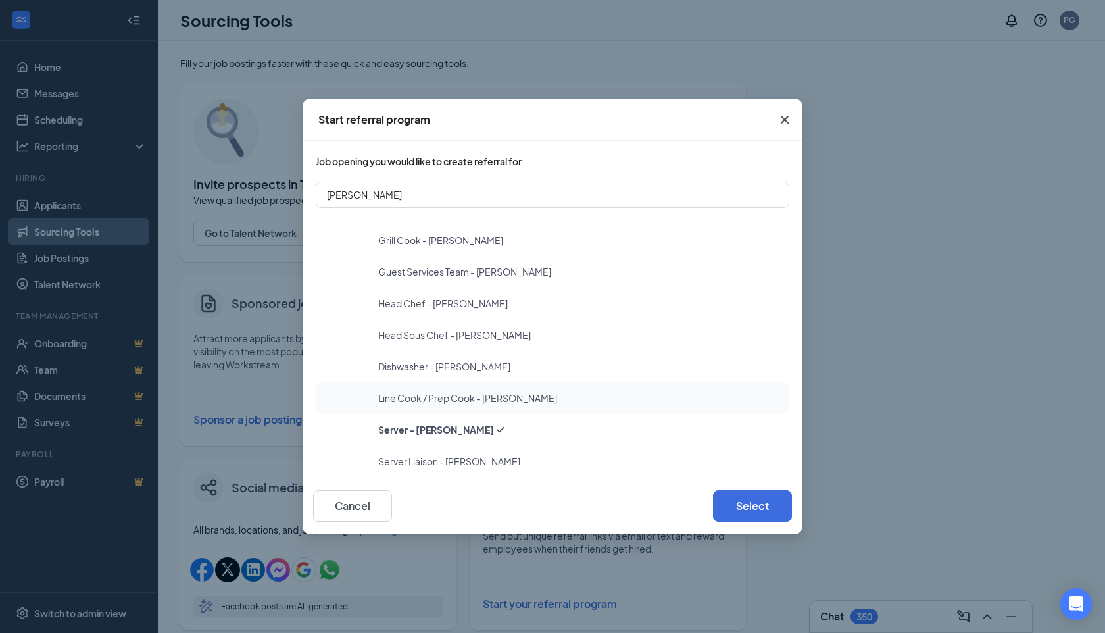
click at [488, 401] on span "Line Cook / Prep Cook - JOEY Bellevue" at bounding box center [467, 397] width 179 height 13
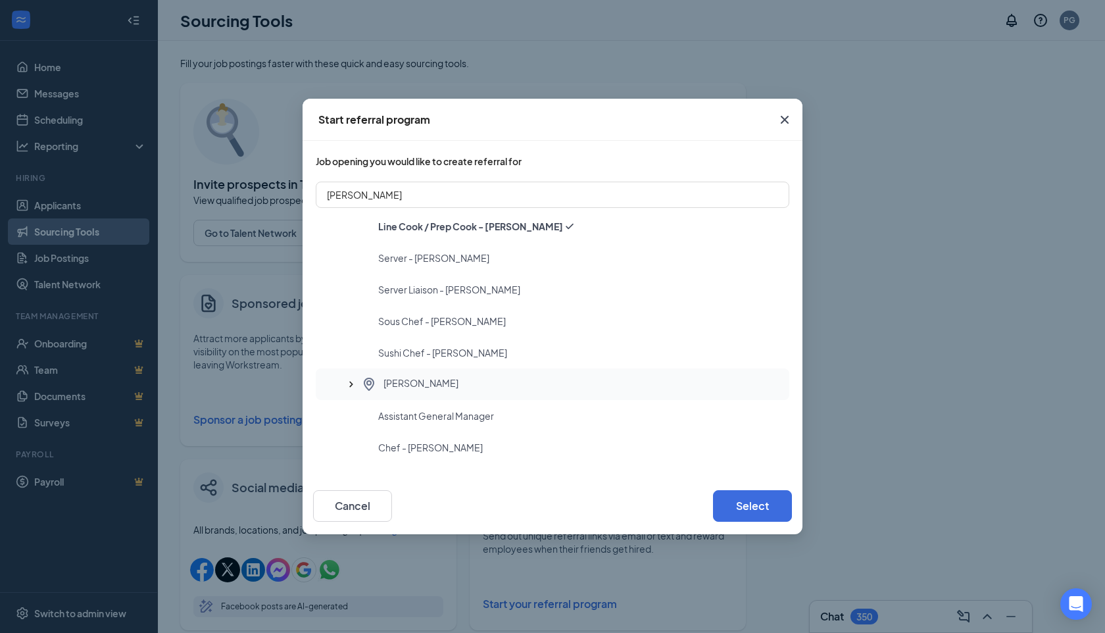
click at [436, 385] on div "[PERSON_NAME]" at bounding box center [570, 384] width 418 height 16
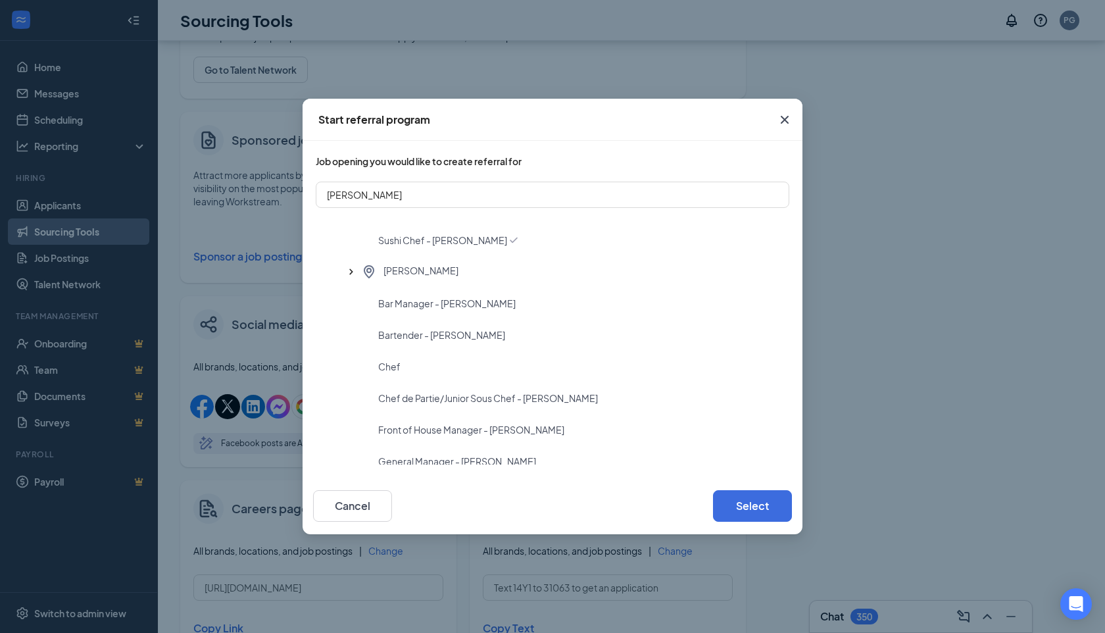
scroll to position [1315, 0]
click at [413, 276] on span "JOEY Dallas" at bounding box center [421, 274] width 75 height 16
click at [428, 314] on div "Bar Manager - JOEY Dallas" at bounding box center [553, 305] width 474 height 32
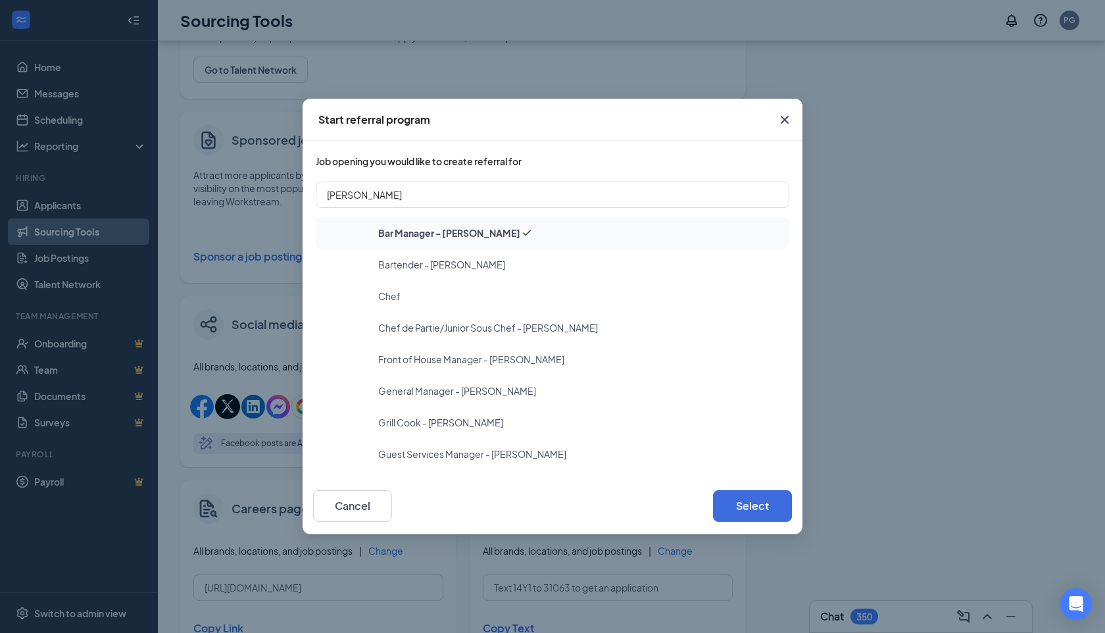
click at [428, 314] on div "Chef de Partie/Junior Sous Chef - JOEY Dallas" at bounding box center [553, 328] width 474 height 32
click at [428, 314] on div "Guest Services Manager - JOEY Dallas" at bounding box center [553, 325] width 474 height 32
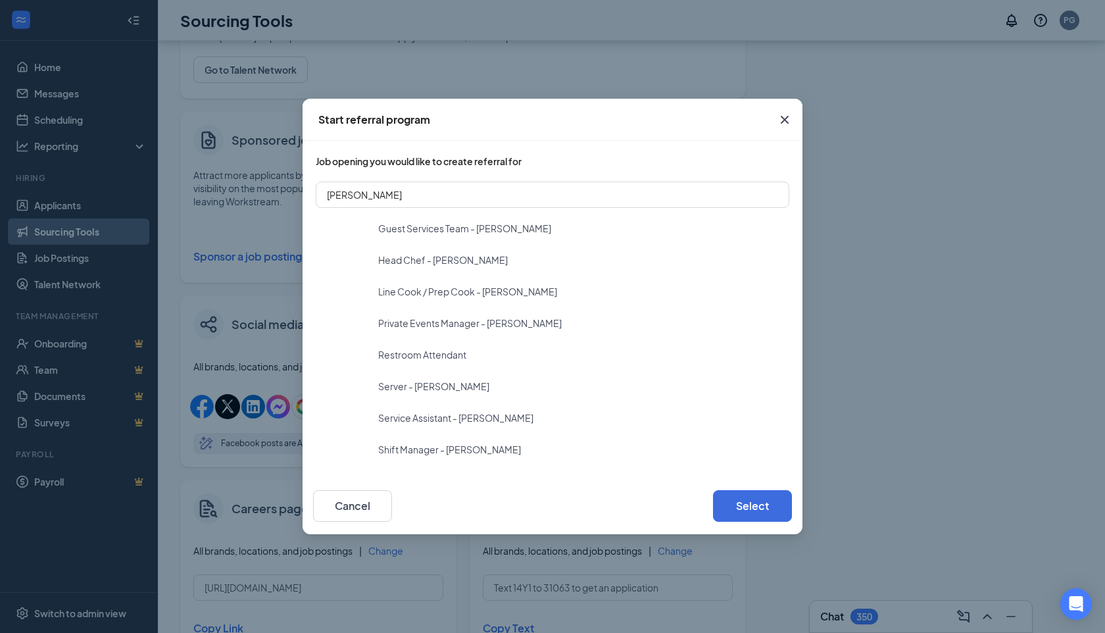
click at [428, 314] on div "Private Events Manager - JOEY Dallas" at bounding box center [553, 323] width 474 height 32
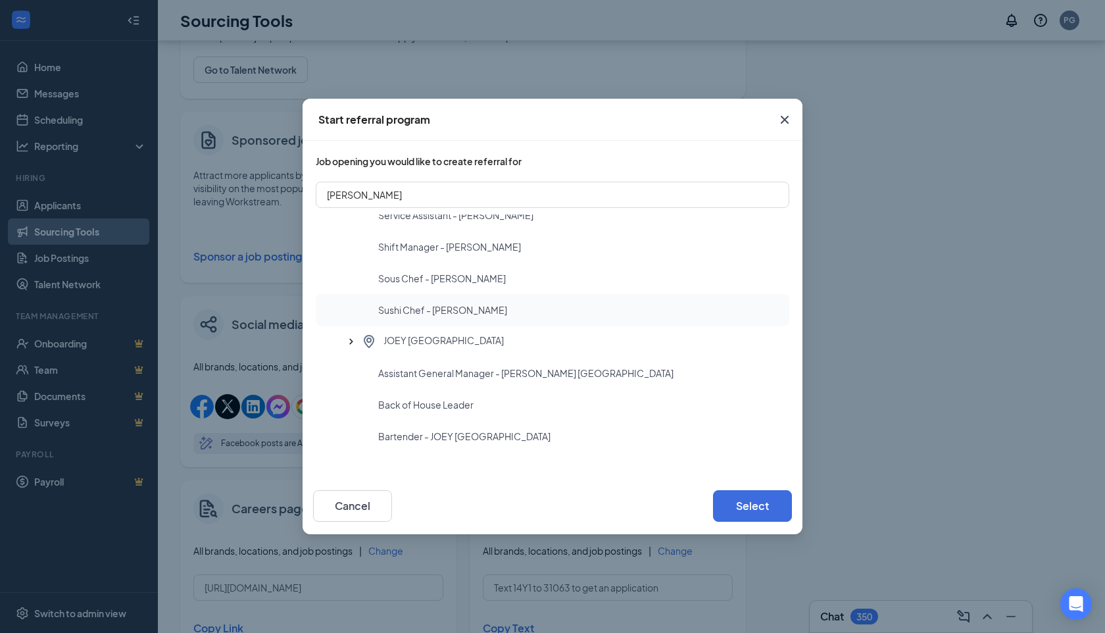
click at [465, 432] on span "Bartender - JOEY Manhattan Beach" at bounding box center [464, 436] width 172 height 13
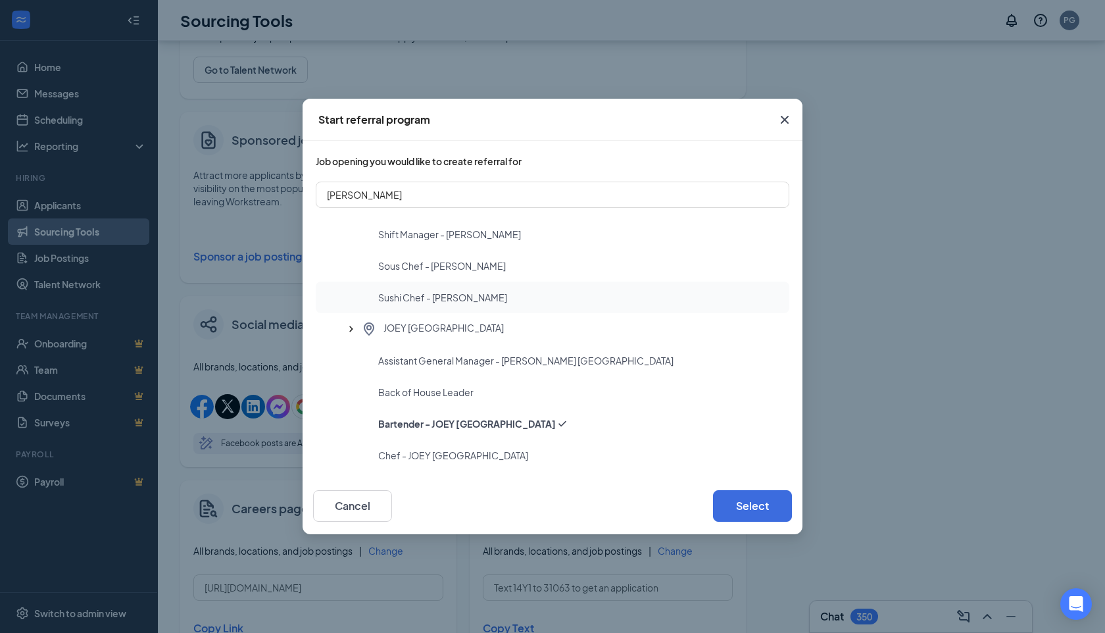
scroll to position [1861, 0]
click at [438, 327] on span "JOEY Manhattan Beach" at bounding box center [444, 327] width 120 height 16
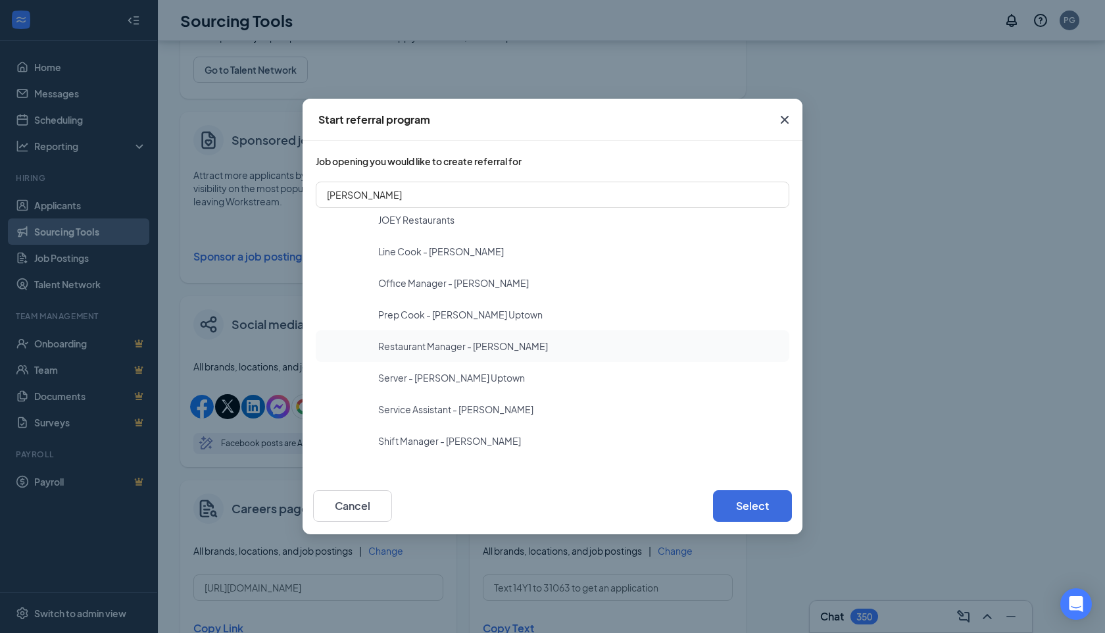
click at [458, 347] on span "Restaurant Manager - JOEY Uptown" at bounding box center [463, 345] width 170 height 13
click at [749, 505] on button "Select" at bounding box center [752, 506] width 79 height 32
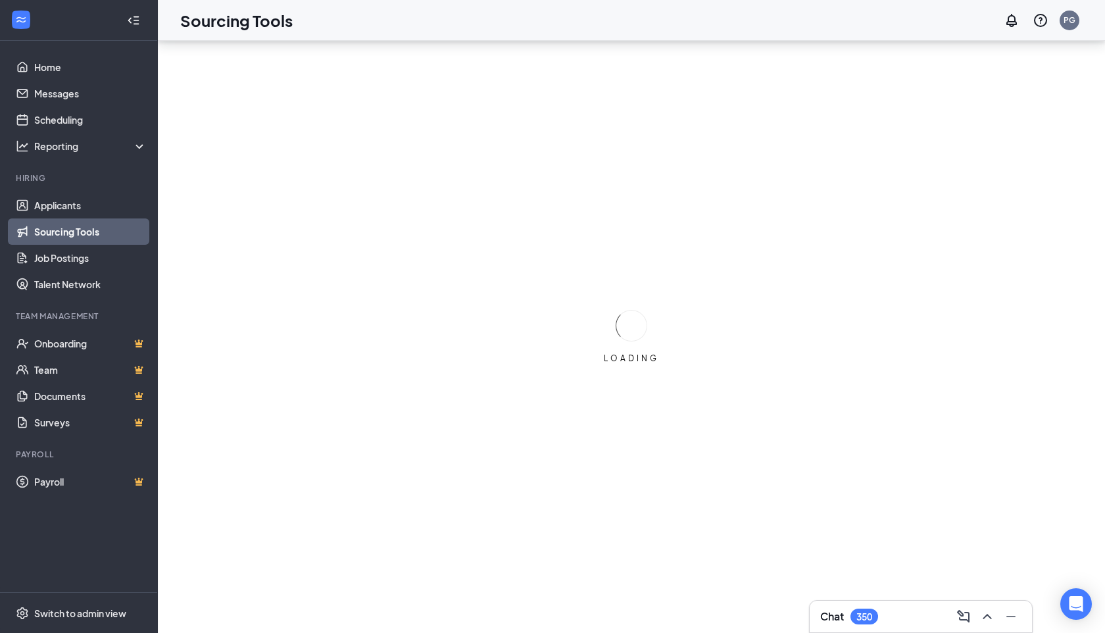
scroll to position [0, 0]
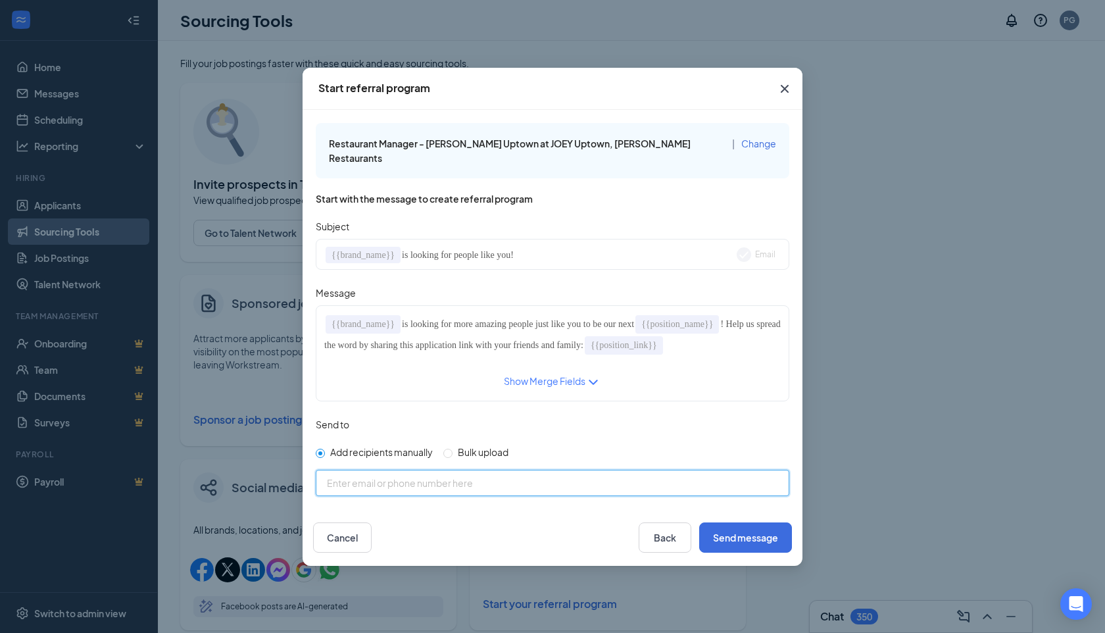
click at [394, 476] on input at bounding box center [563, 482] width 472 height 13
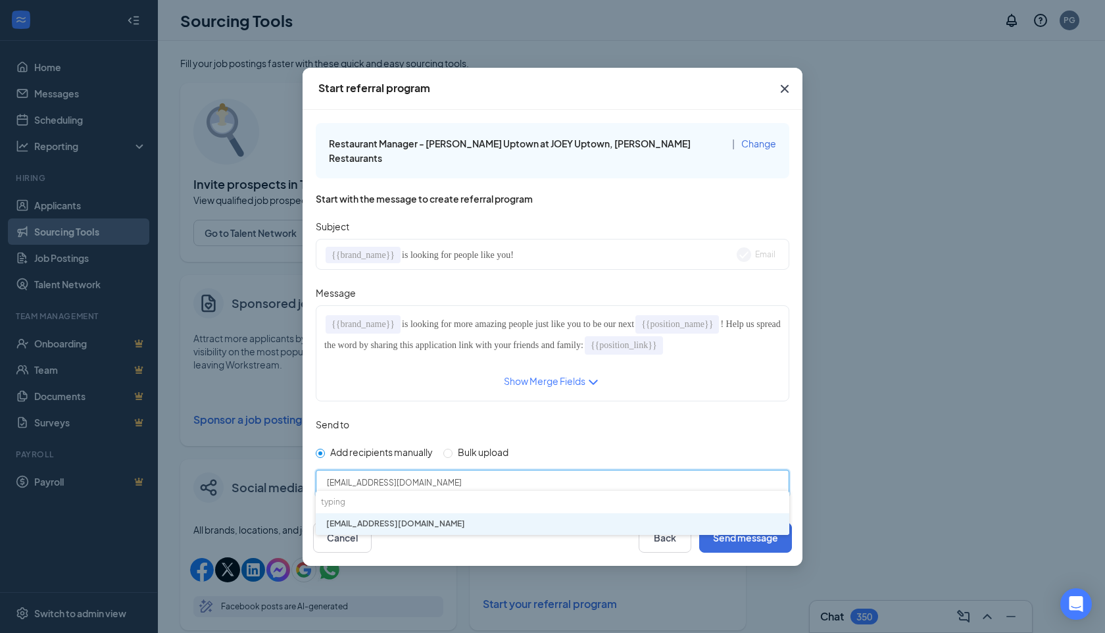
type input "pgelston@joeyrestaurants.com"
click at [418, 527] on li "pgelston@joeyrestaurants.com" at bounding box center [553, 524] width 474 height 22
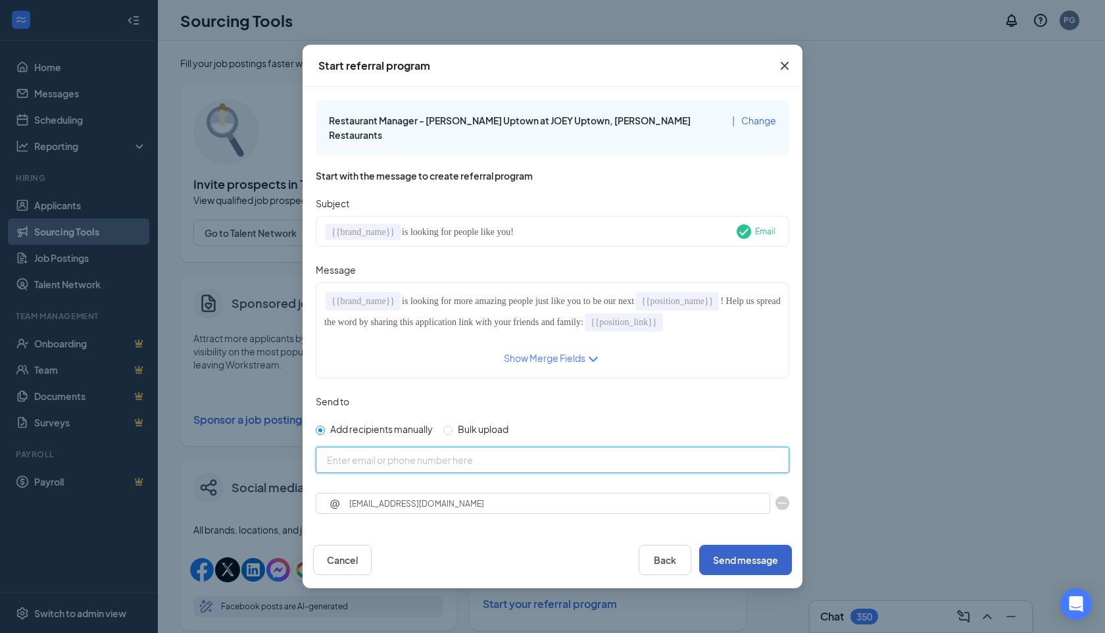
click at [774, 556] on button "Send message" at bounding box center [745, 560] width 93 height 30
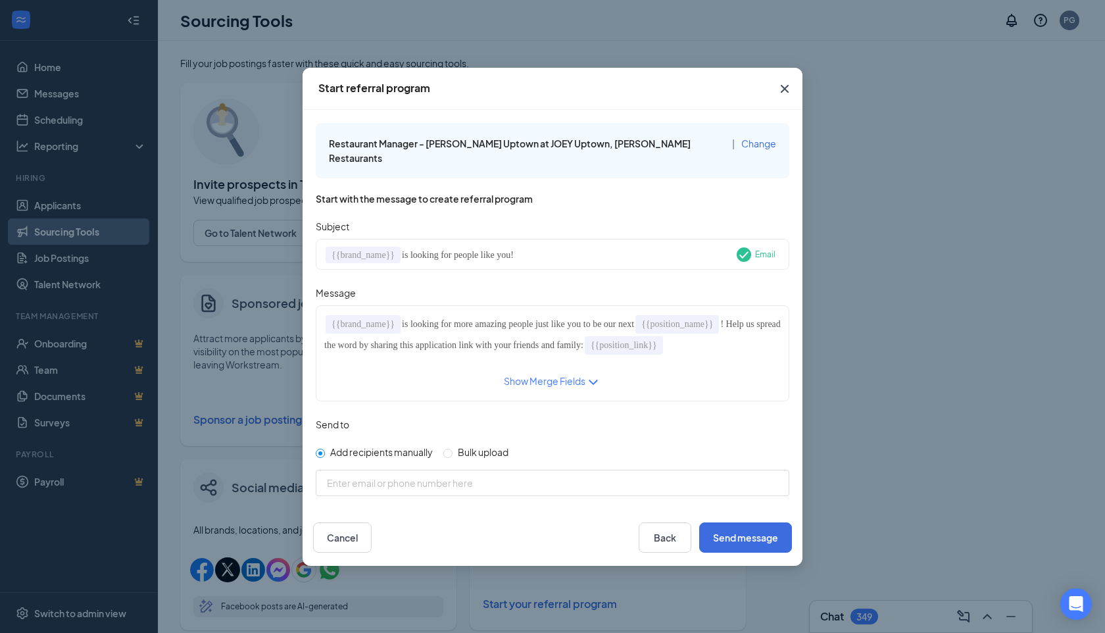
click at [786, 91] on icon "Cross" at bounding box center [785, 89] width 16 height 16
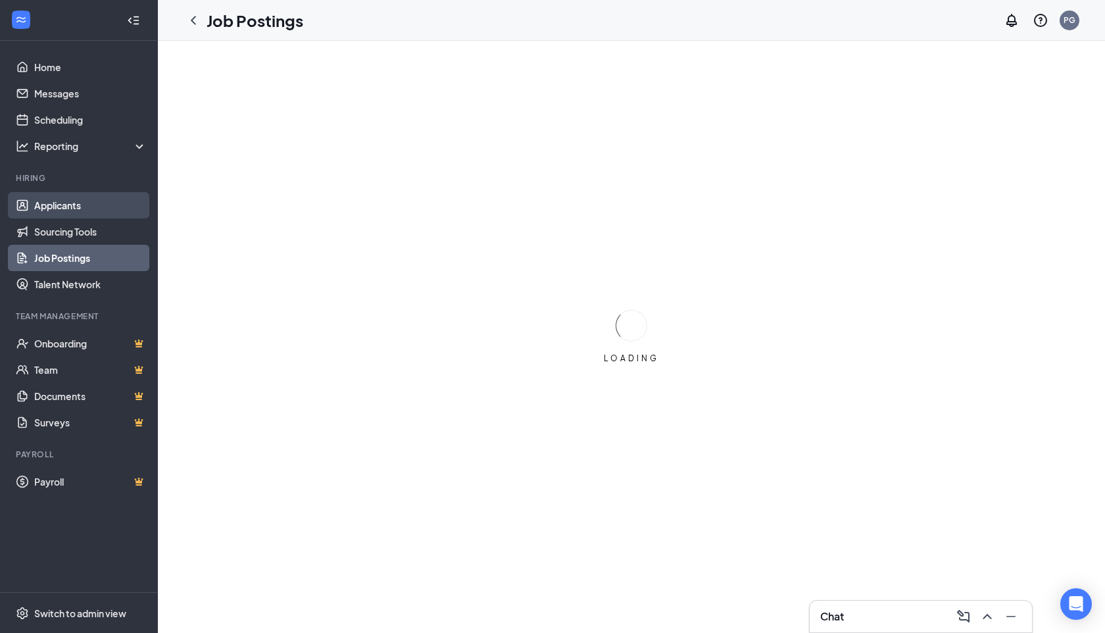
click at [70, 207] on link "Applicants" at bounding box center [90, 205] width 113 height 26
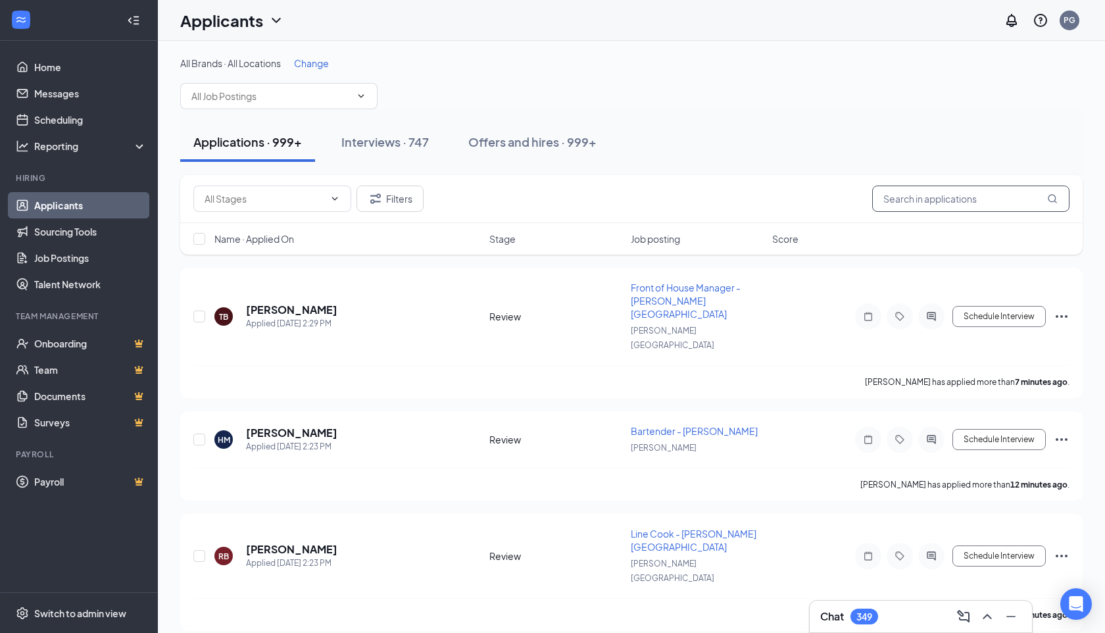
click at [898, 197] on input "text" at bounding box center [970, 199] width 197 height 26
type input "trevor"
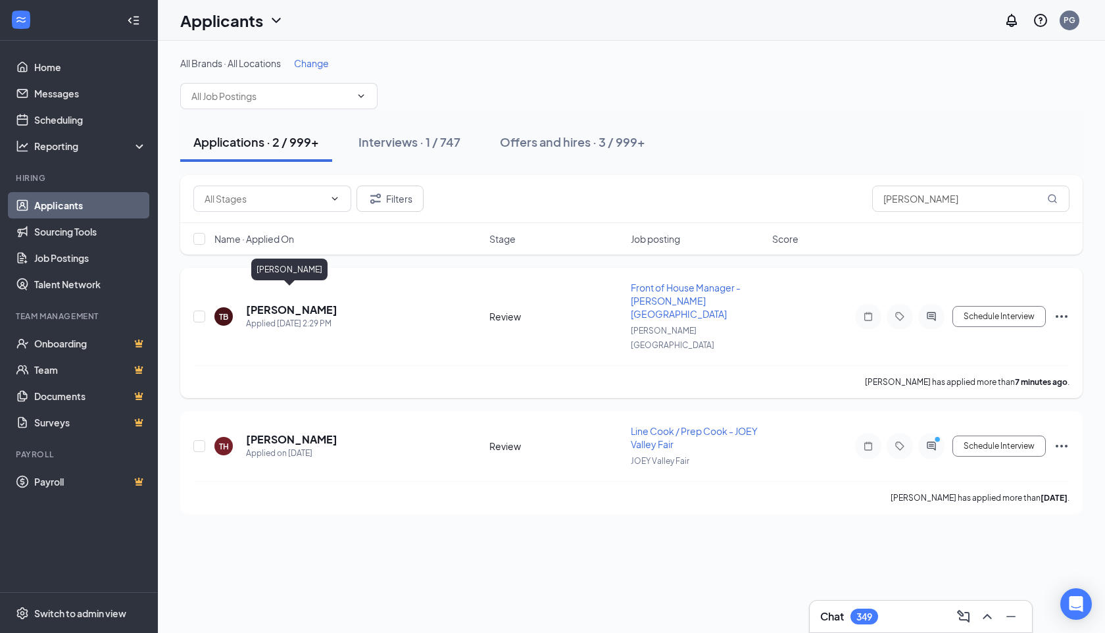
click at [270, 303] on h5 "Trevor Barbosa" at bounding box center [291, 310] width 91 height 14
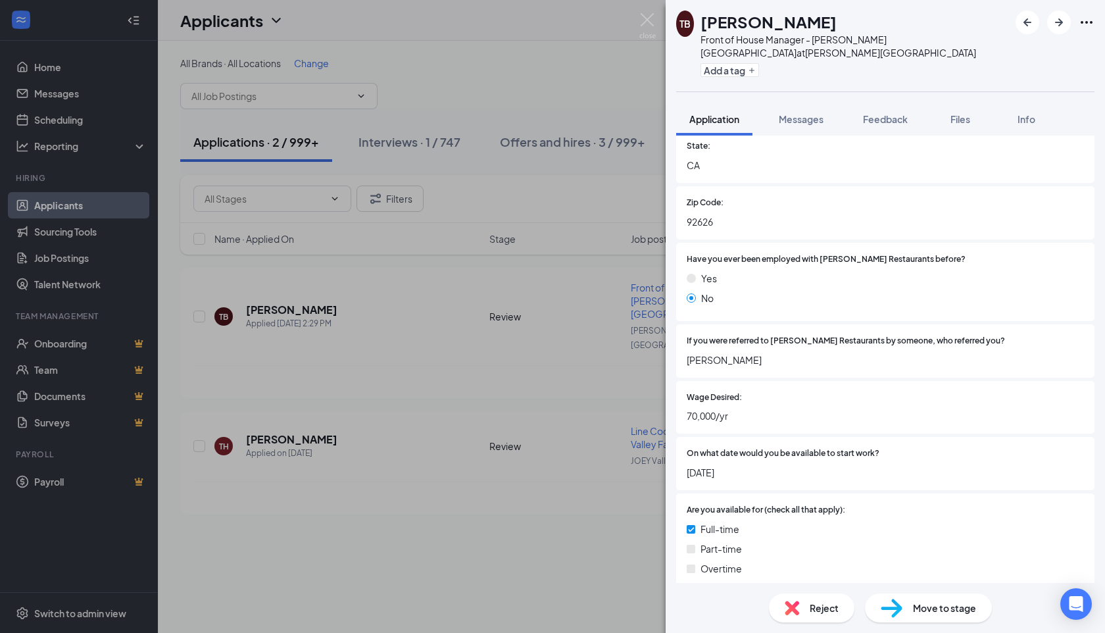
scroll to position [373, 0]
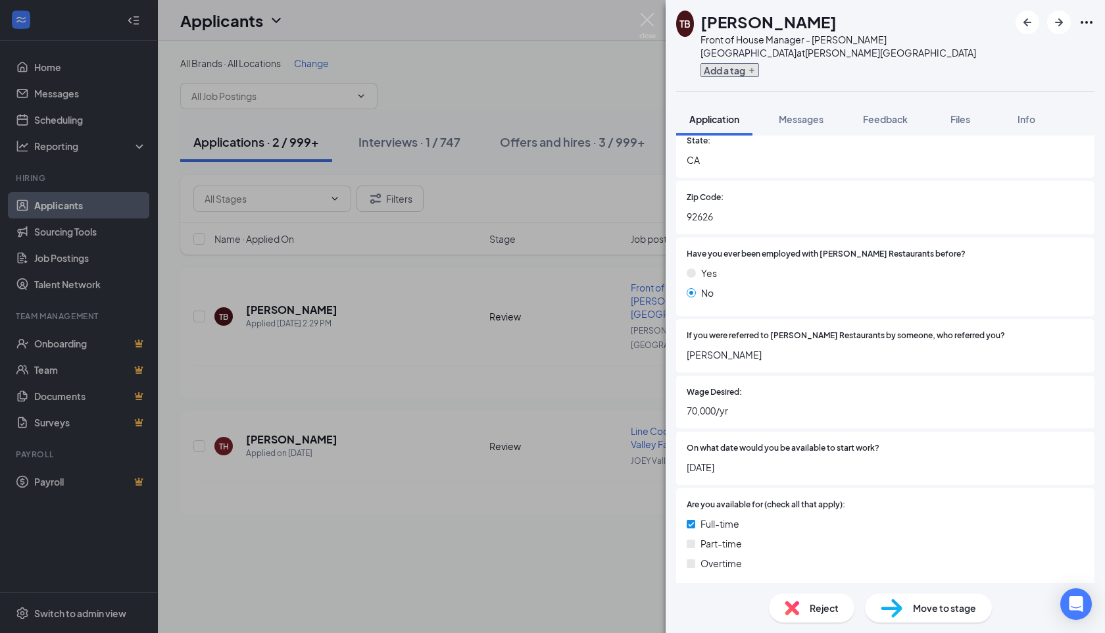
click at [743, 74] on button "Add a tag" at bounding box center [730, 70] width 59 height 14
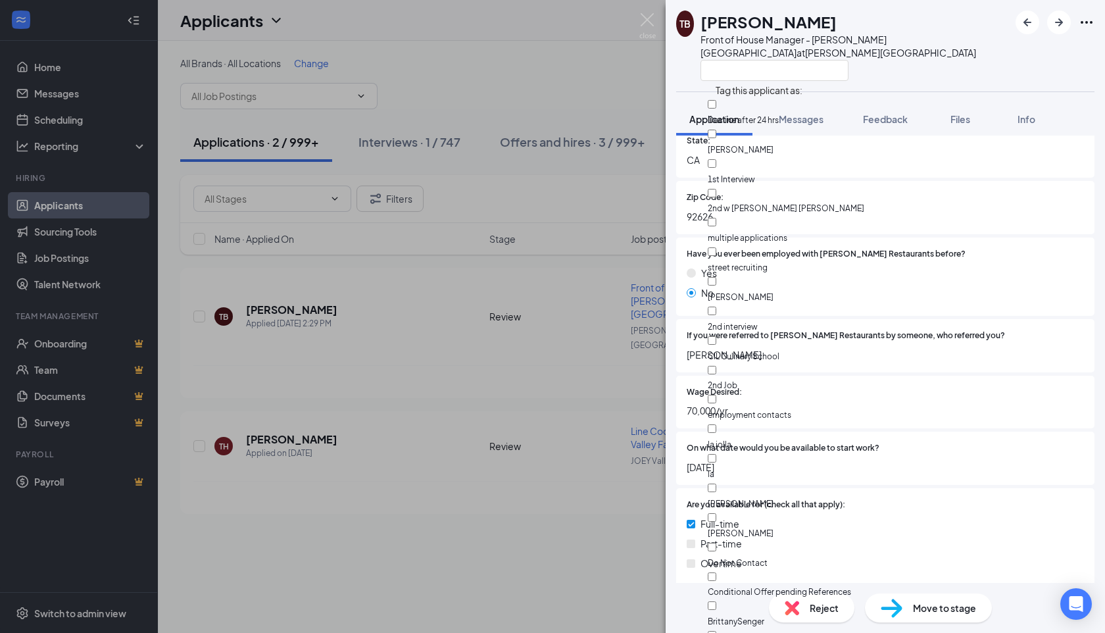
scroll to position [203, 0]
click at [716, 513] on input "Peyton Gelston" at bounding box center [712, 517] width 9 height 9
checkbox input "true"
click at [995, 74] on div at bounding box center [855, 70] width 309 height 22
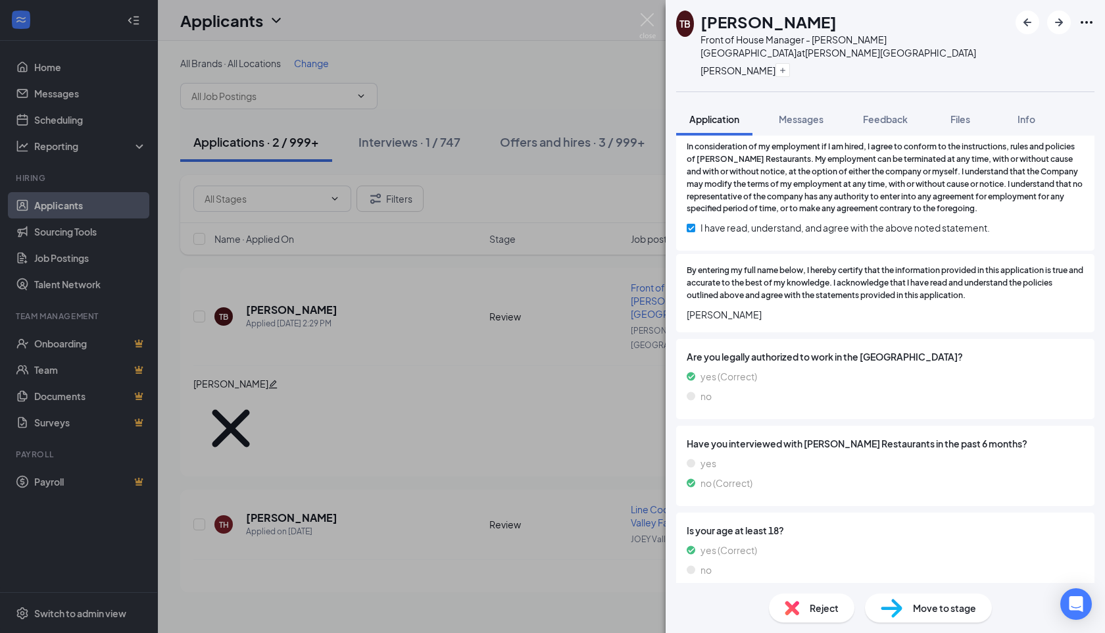
scroll to position [4571, 0]
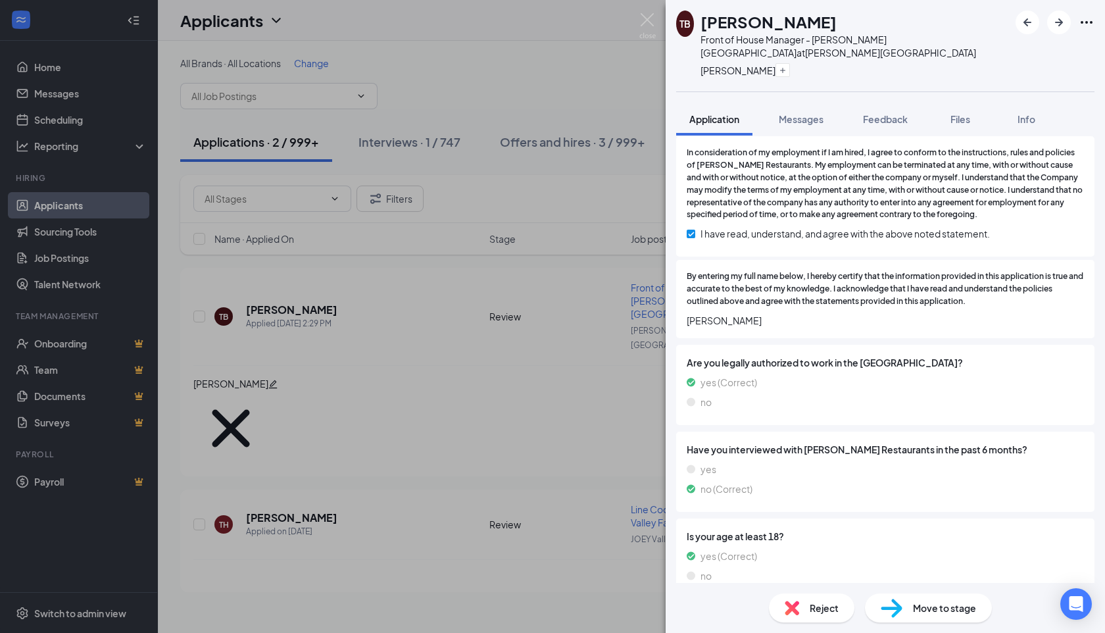
click at [933, 616] on div "Move to stage" at bounding box center [928, 607] width 127 height 29
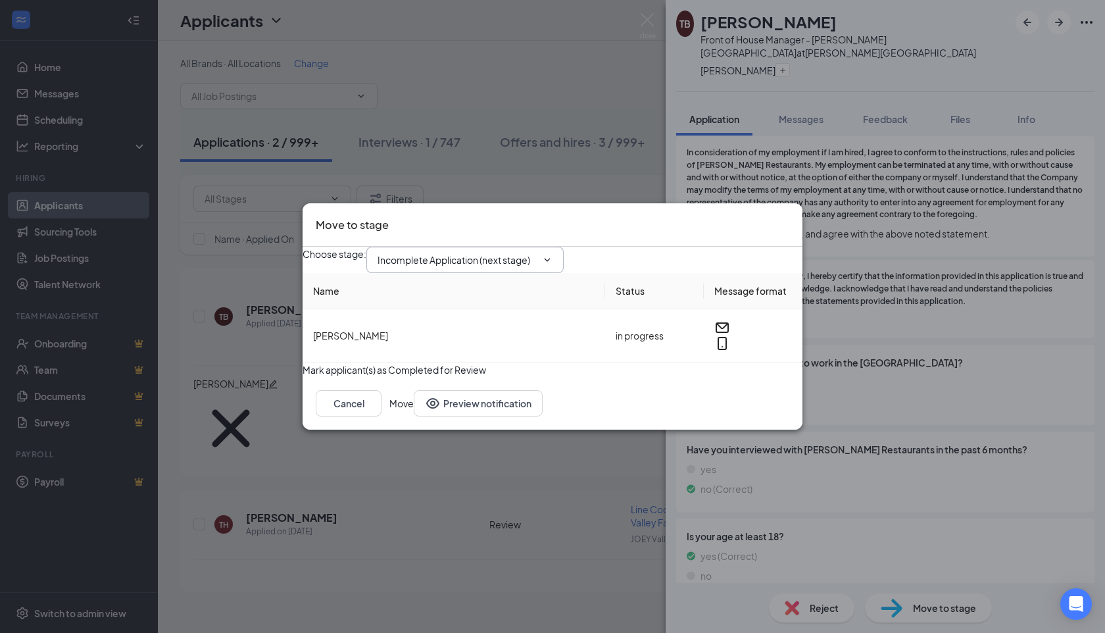
click at [553, 255] on icon "ChevronDown" at bounding box center [547, 260] width 11 height 11
click at [564, 247] on span "Incomplete Application (next stage)" at bounding box center [464, 260] width 197 height 26
click at [553, 255] on span at bounding box center [546, 260] width 13 height 11
click at [564, 250] on span "Incomplete Application (next stage)" at bounding box center [464, 260] width 197 height 26
click at [661, 247] on div "Choose stage : Incomplete Application (next stage)" at bounding box center [553, 260] width 500 height 26
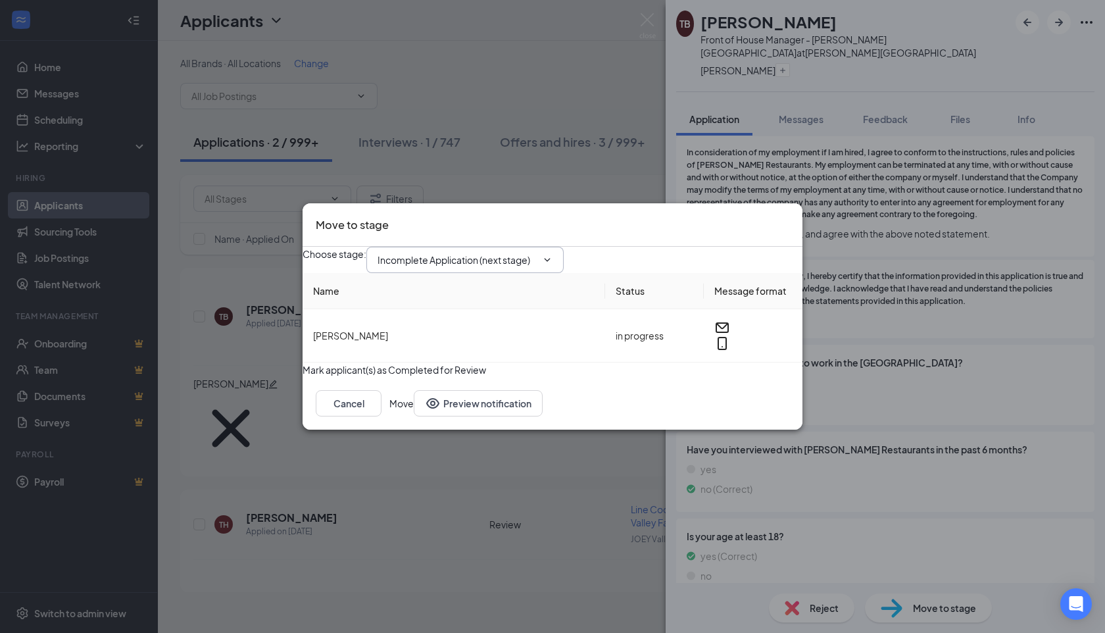
click at [532, 253] on input "Incomplete Application (next stage)" at bounding box center [457, 260] width 159 height 14
click at [482, 392] on div "First Interview - Onsite" at bounding box center [481, 399] width 186 height 14
type input "First Interview - Onsite"
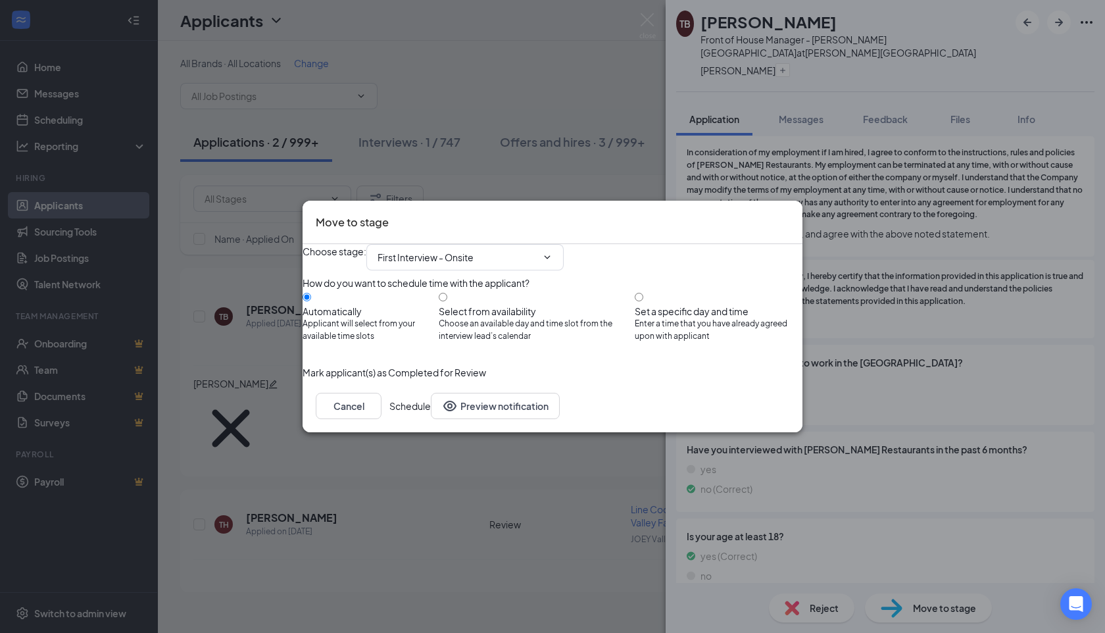
click at [431, 419] on button "Schedule" at bounding box center [409, 406] width 41 height 26
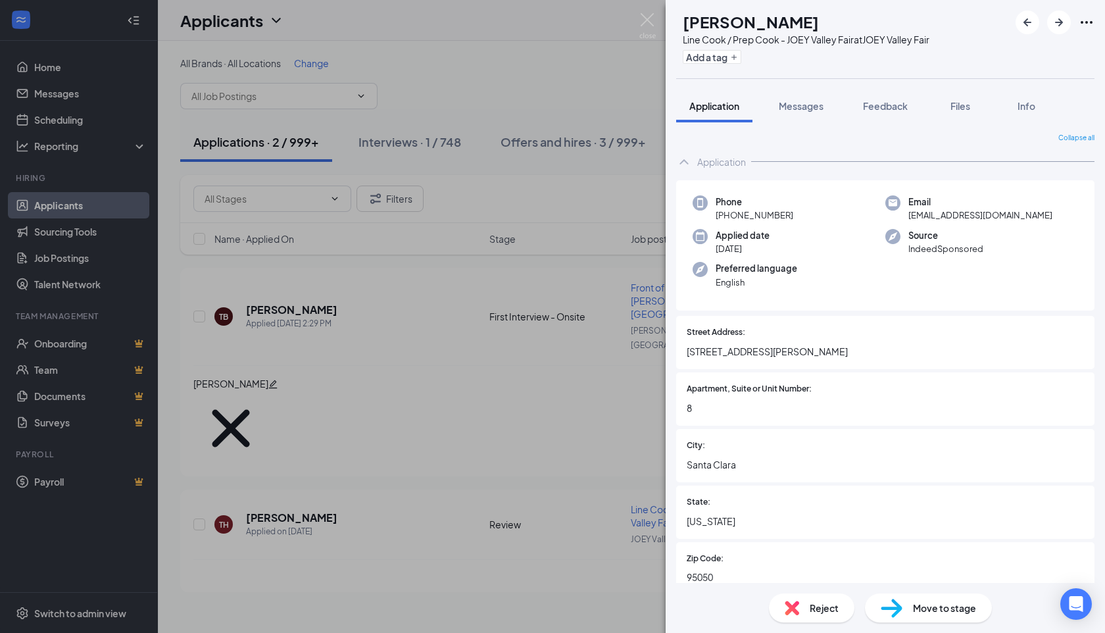
click at [658, 18] on div "TH Trevor Hale Line Cook / Prep Cook - JOEY Valley Fair at JOEY Valley Fair Add…" at bounding box center [552, 316] width 1105 height 633
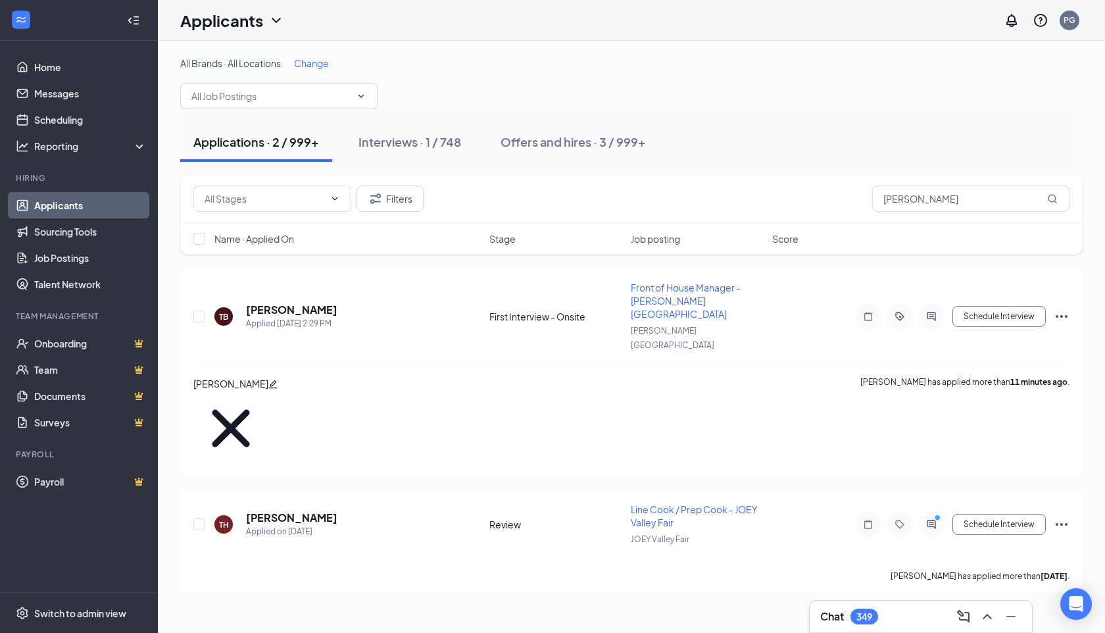
click at [641, 21] on div "Applicants PG" at bounding box center [631, 20] width 947 height 41
click at [949, 209] on input "trevor" at bounding box center [970, 199] width 197 height 26
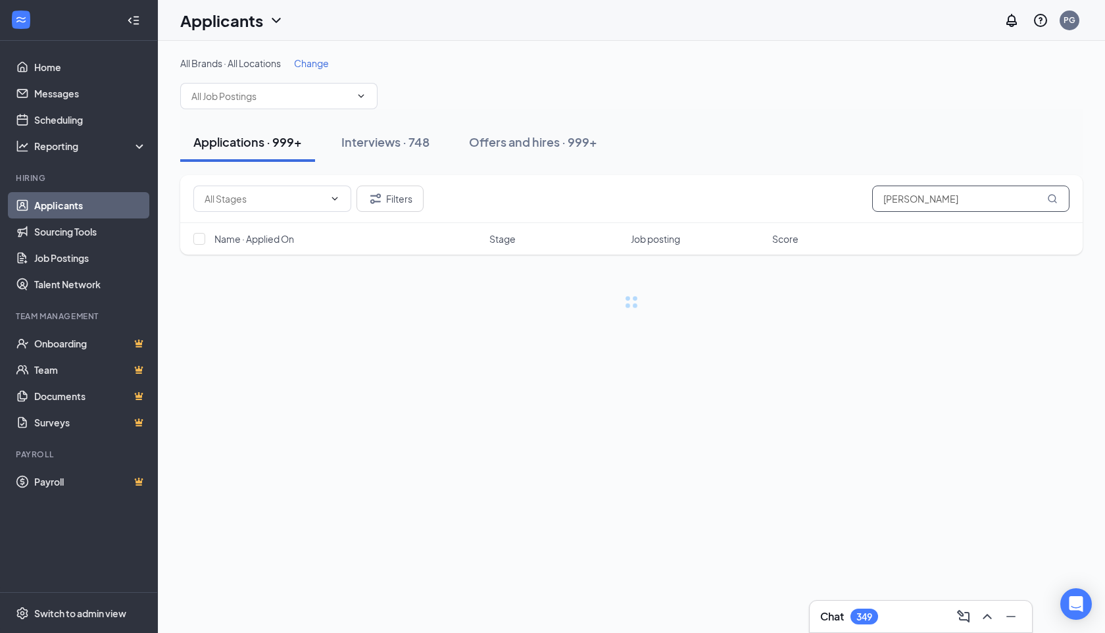
type input "alyssa williams"
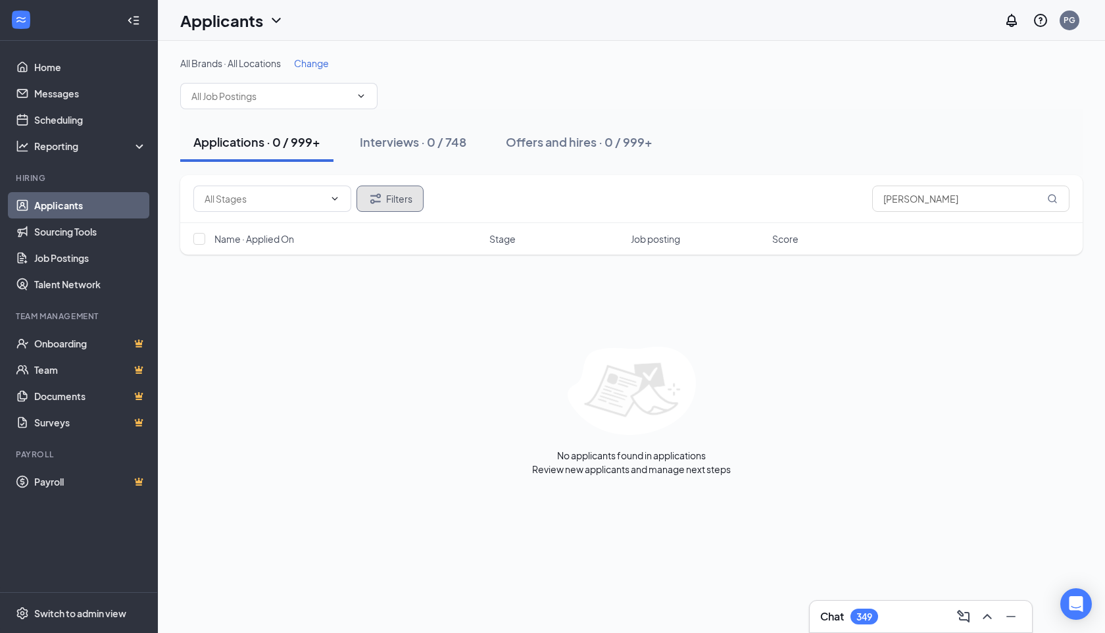
click at [419, 200] on button "Filters" at bounding box center [390, 199] width 67 height 26
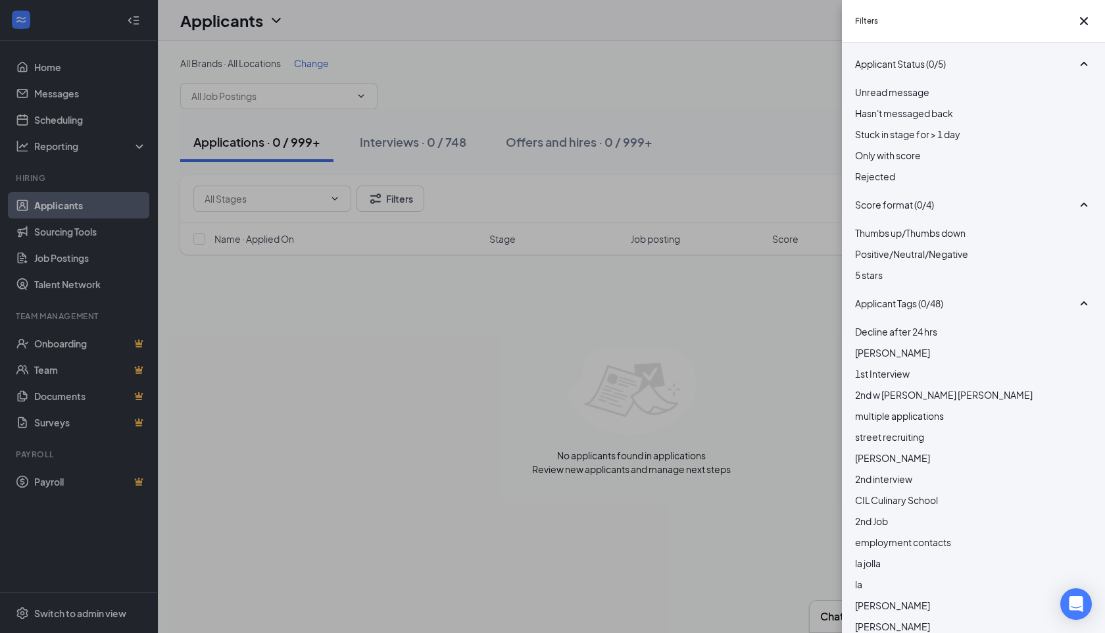
click at [871, 184] on div "Rejected" at bounding box center [973, 176] width 237 height 14
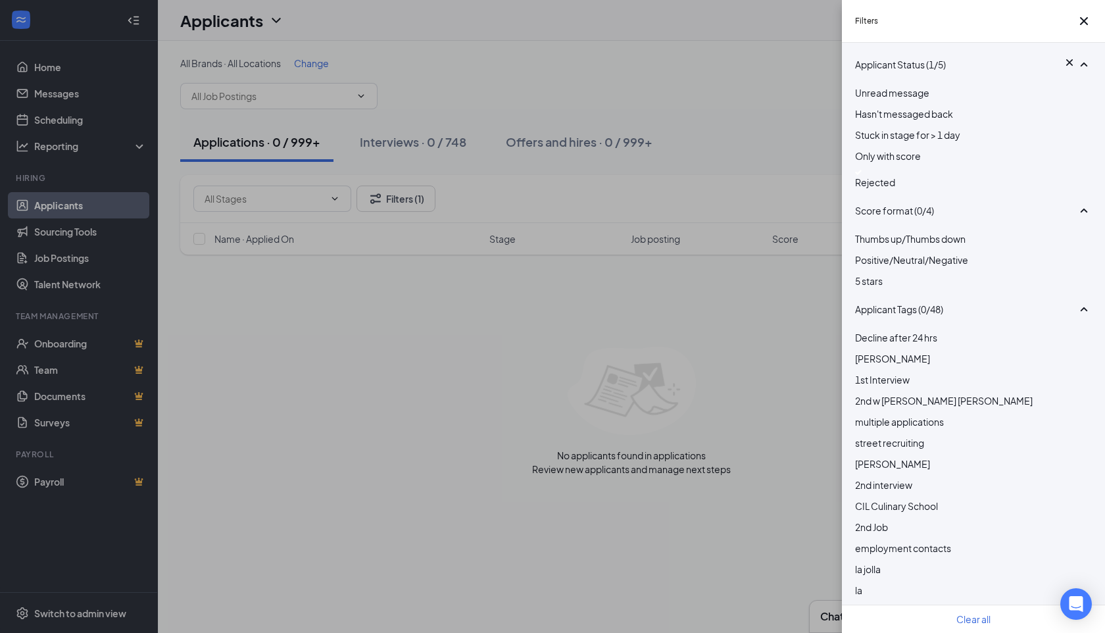
click at [661, 105] on div "Filters Applicant Status (1/5) Unread message Hasn't messaged back Stuck in sta…" at bounding box center [552, 316] width 1105 height 633
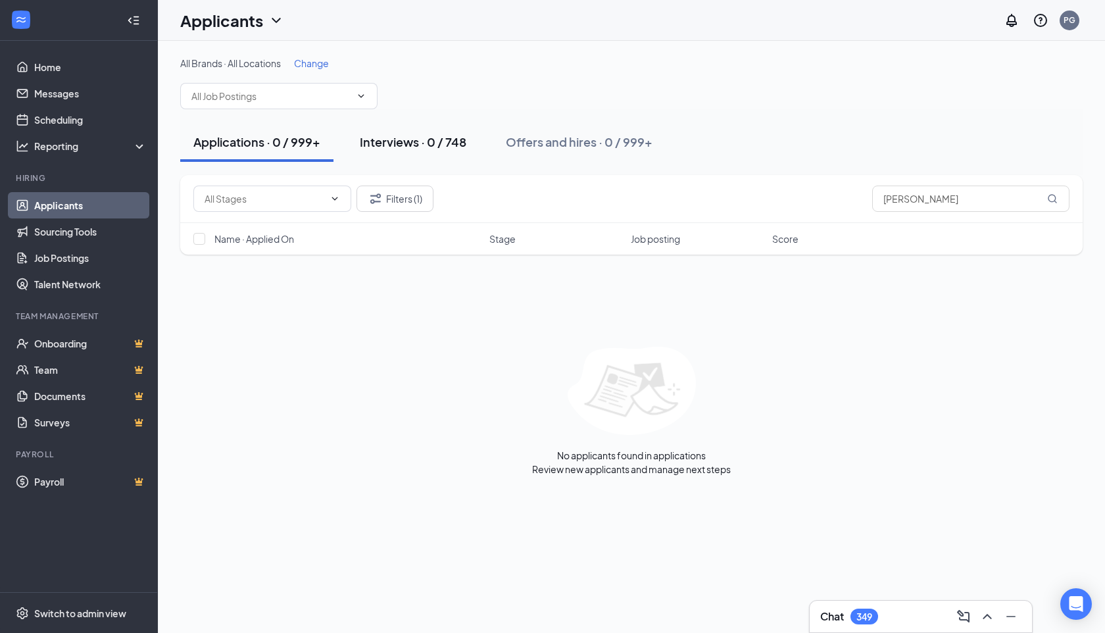
click at [388, 136] on div "Interviews · 0 / 748" at bounding box center [413, 142] width 107 height 16
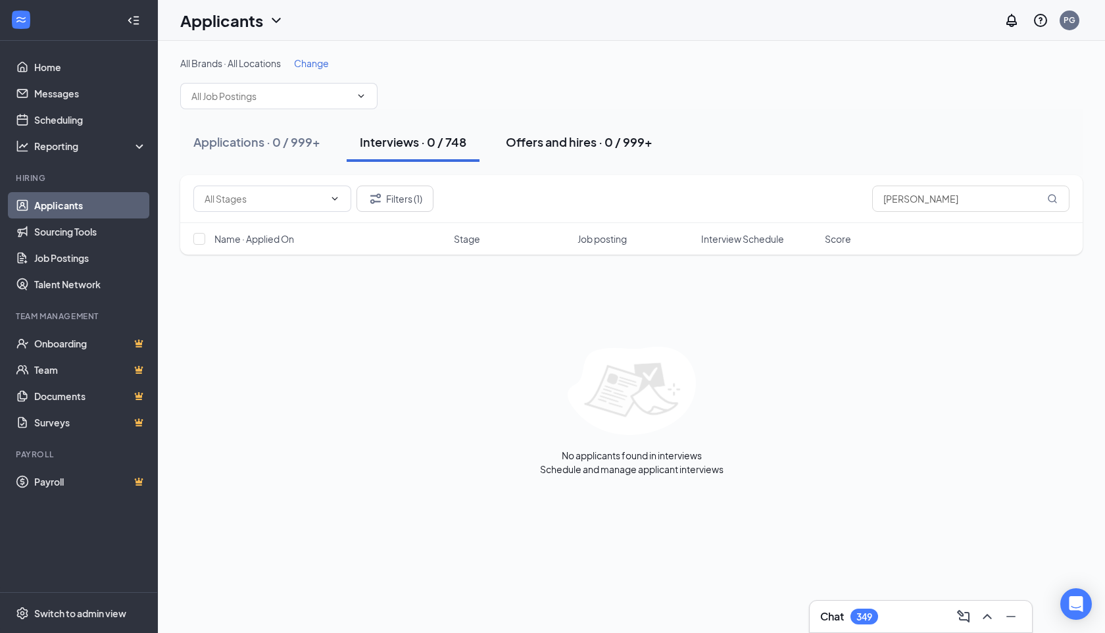
click at [601, 149] on div "Offers and hires · 0 / 999+" at bounding box center [579, 142] width 147 height 16
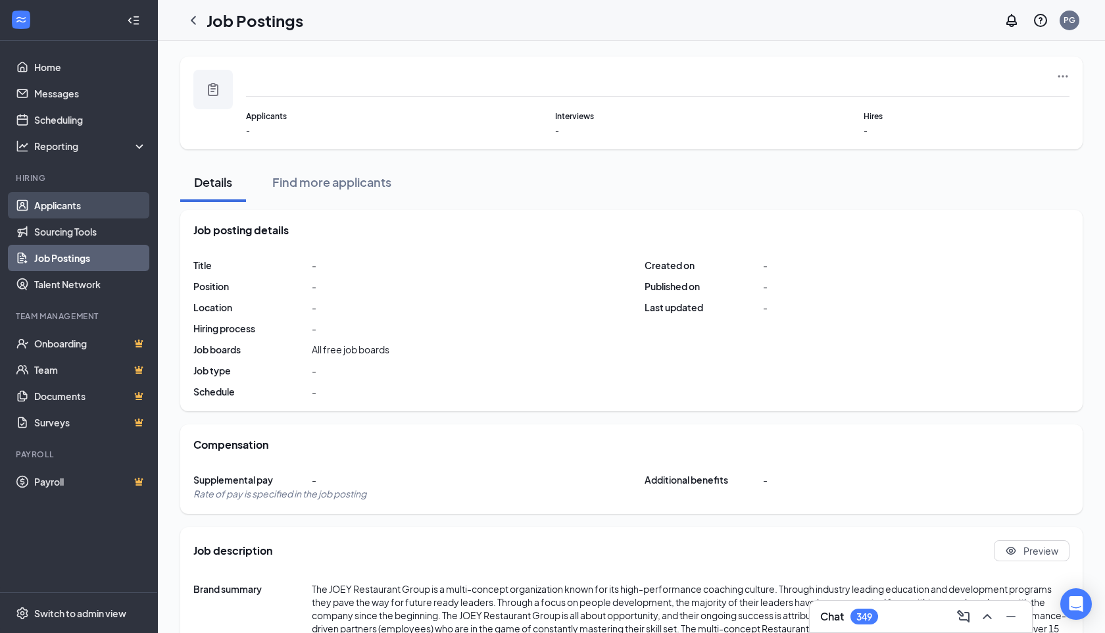
click at [85, 206] on link "Applicants" at bounding box center [90, 205] width 113 height 26
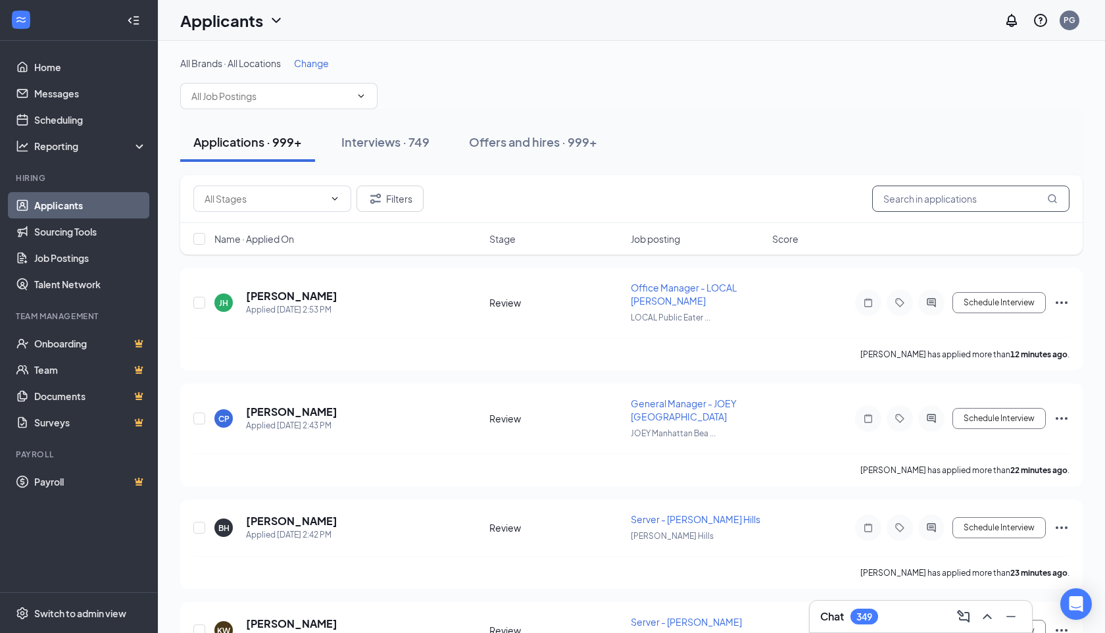
click at [926, 209] on input "text" at bounding box center [970, 199] width 197 height 26
type input "[PERSON_NAME]"
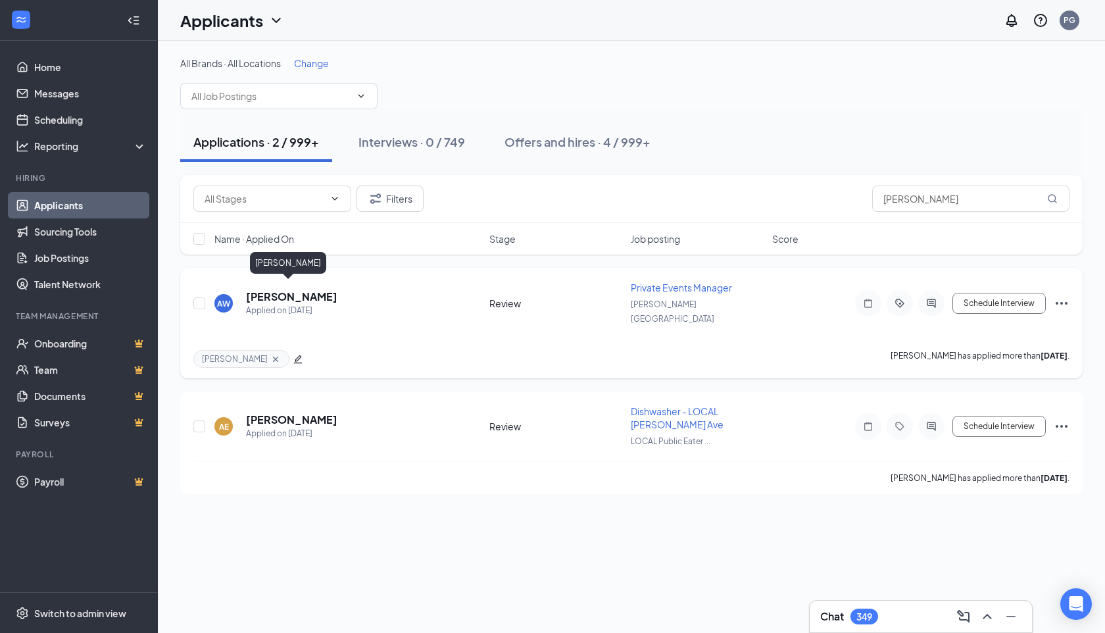
click at [297, 295] on h5 "[PERSON_NAME]" at bounding box center [291, 296] width 91 height 14
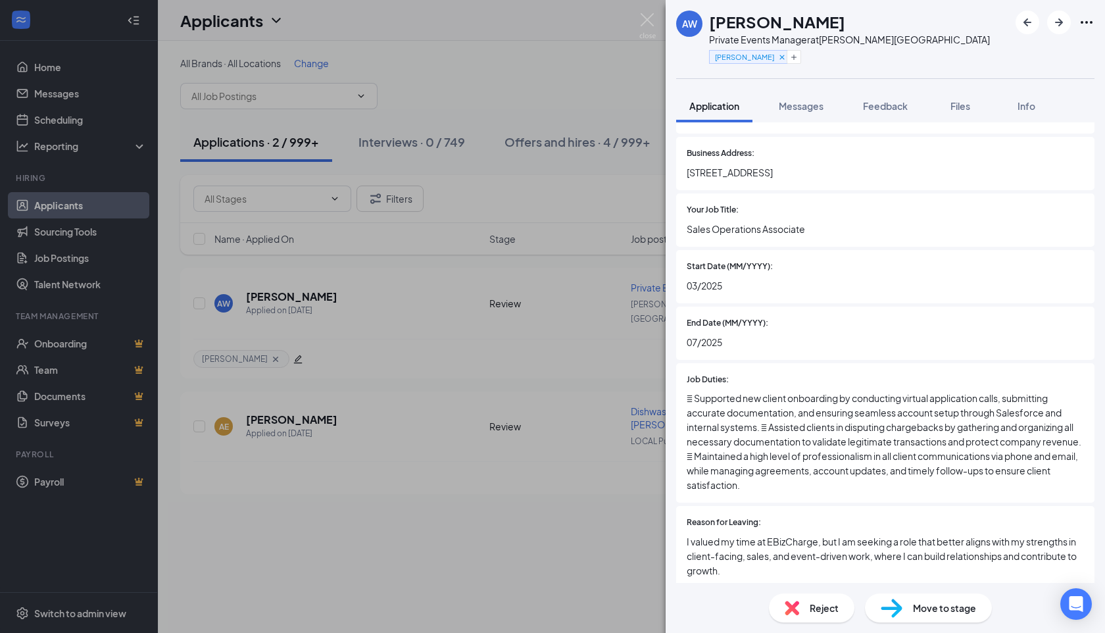
scroll to position [1612, 0]
